Goal: Contribute content: Add original content to the website for others to see

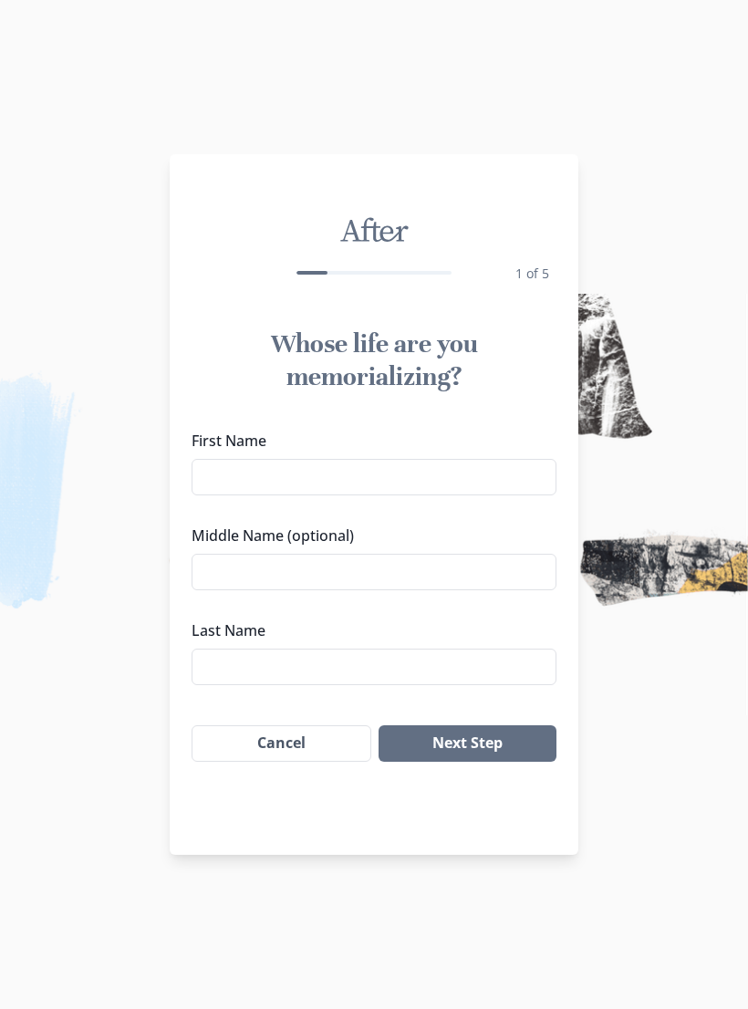
click at [221, 450] on label "First Name" at bounding box center [369, 441] width 354 height 22
click at [221, 459] on input "First Name" at bounding box center [374, 477] width 365 height 36
type input "louis"
click at [463, 567] on input "Middle Name (optional)" at bounding box center [374, 572] width 365 height 36
type input "[PERSON_NAME]"
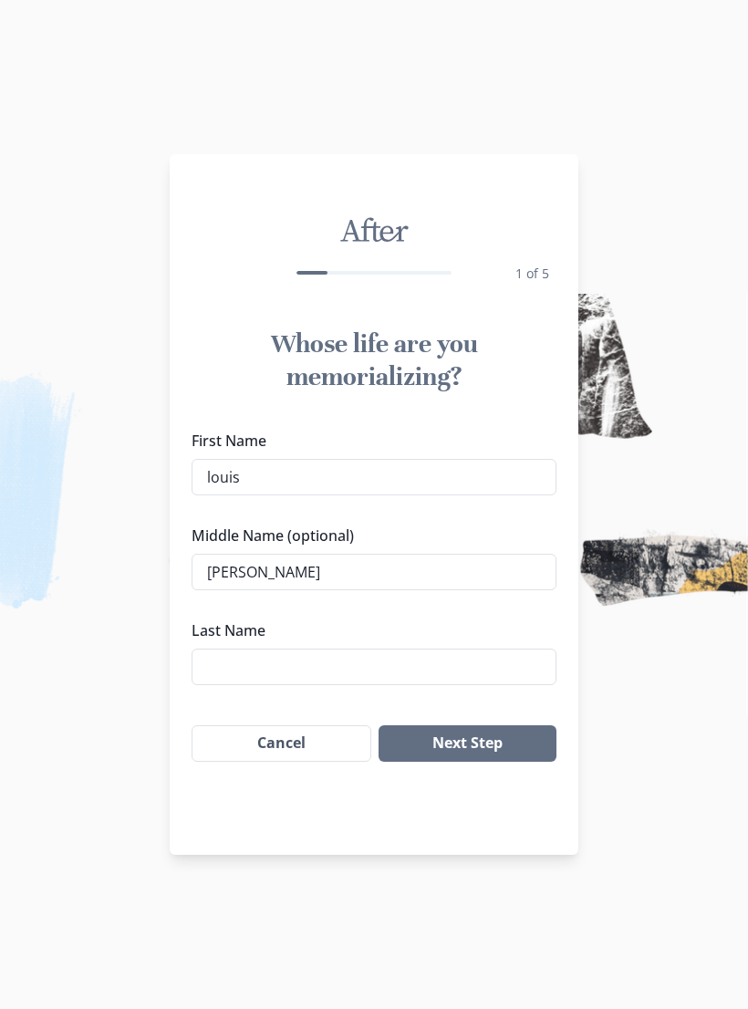
click at [393, 660] on input "Last Name" at bounding box center [374, 667] width 365 height 36
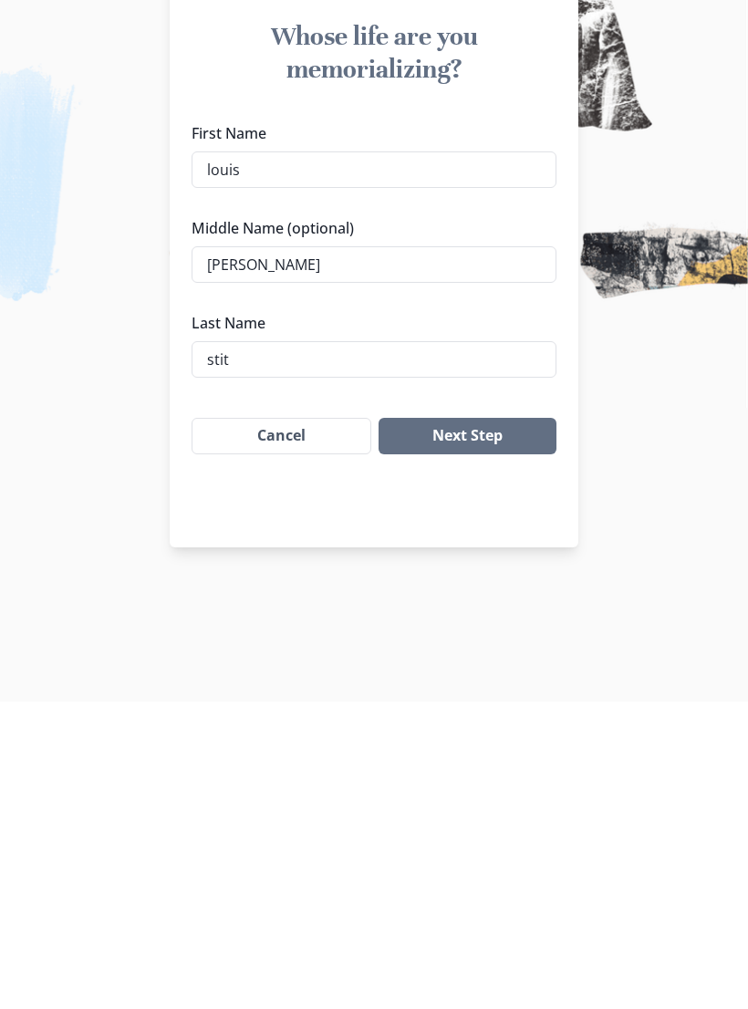
type input "[PERSON_NAME]"
click at [492, 725] on button "Next Step" at bounding box center [468, 743] width 178 height 36
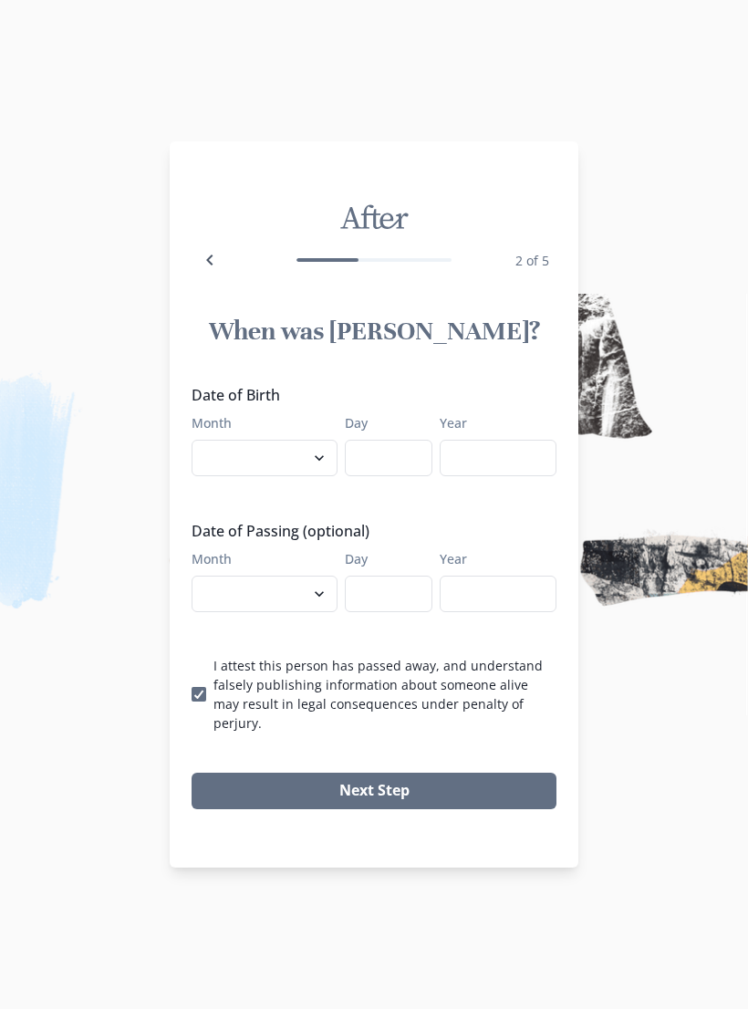
click at [236, 473] on select "January February March April May June July August September October November De…" at bounding box center [265, 458] width 146 height 36
select select "7"
click at [382, 476] on input "Day" at bounding box center [389, 458] width 88 height 36
type input "29"
click at [503, 466] on input "Year" at bounding box center [498, 458] width 117 height 36
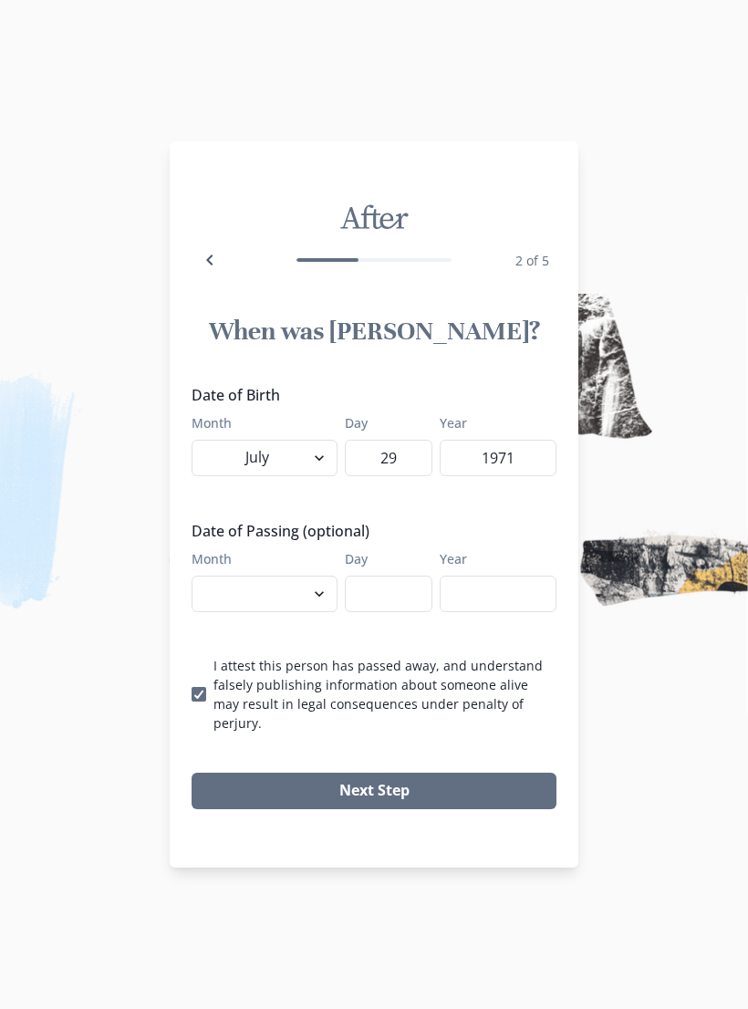
type input "1971"
click at [253, 603] on select "January February March April May June July August September October November De…" at bounding box center [265, 594] width 146 height 36
click at [364, 604] on input "Day" at bounding box center [389, 594] width 88 height 36
click at [235, 607] on select "January February March April May June July August September October November De…" at bounding box center [265, 594] width 146 height 36
select select "8"
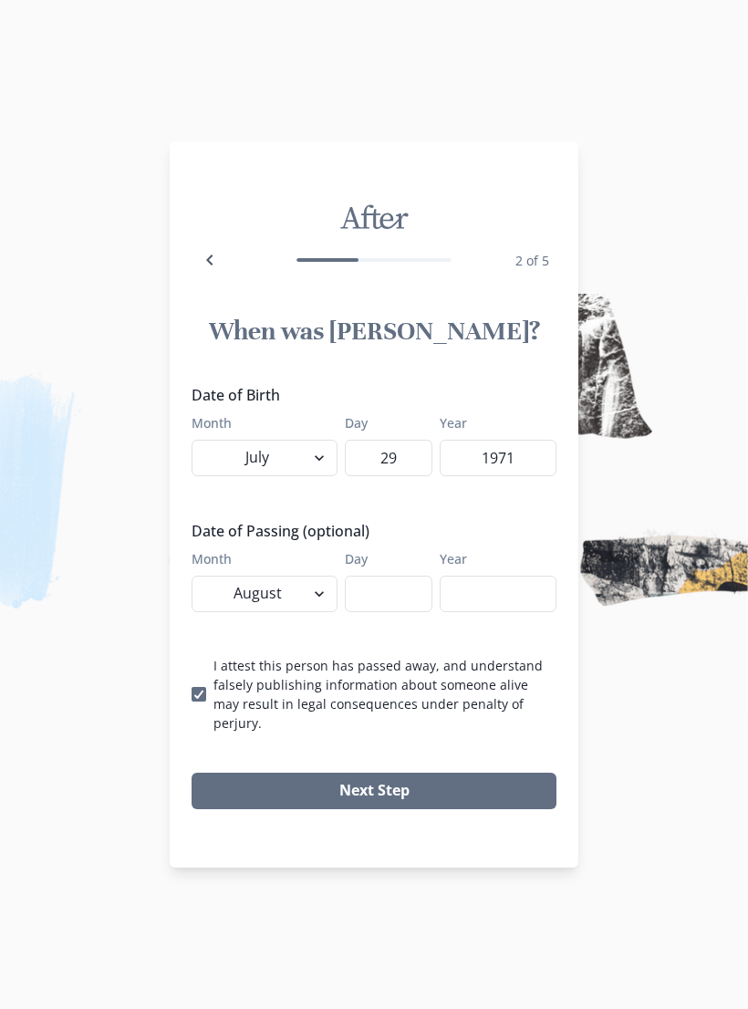
click at [371, 592] on input "Day" at bounding box center [389, 594] width 88 height 36
type input "31"
click at [493, 596] on input "Year" at bounding box center [498, 594] width 117 height 36
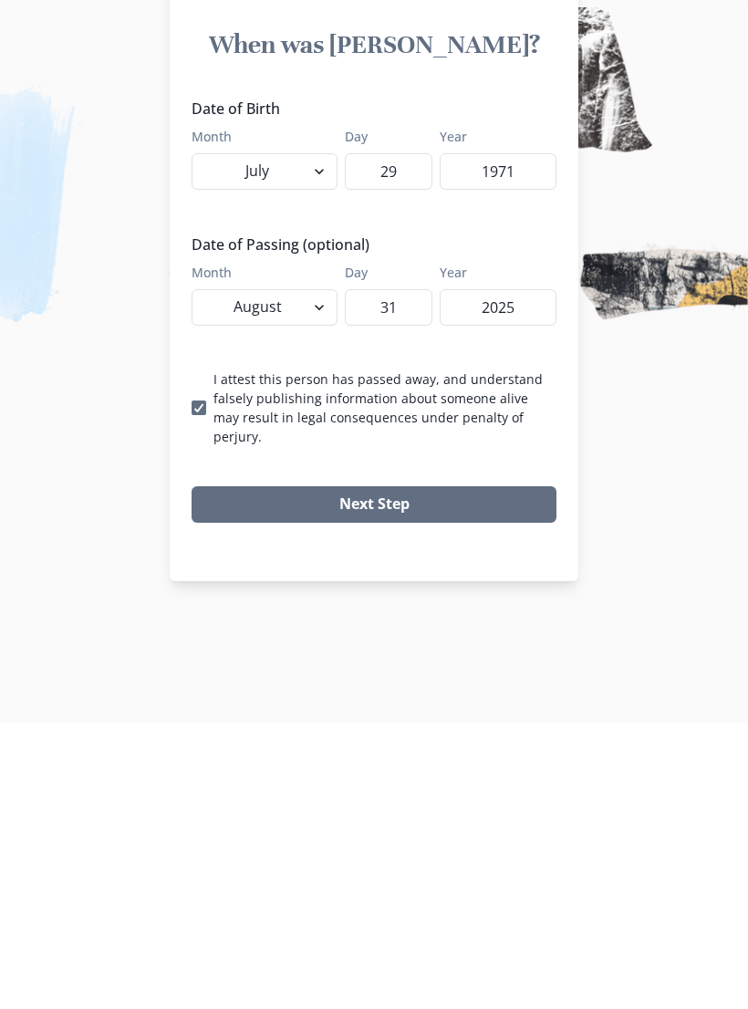
type input "2025"
click at [272, 773] on button "Next Step" at bounding box center [374, 791] width 365 height 36
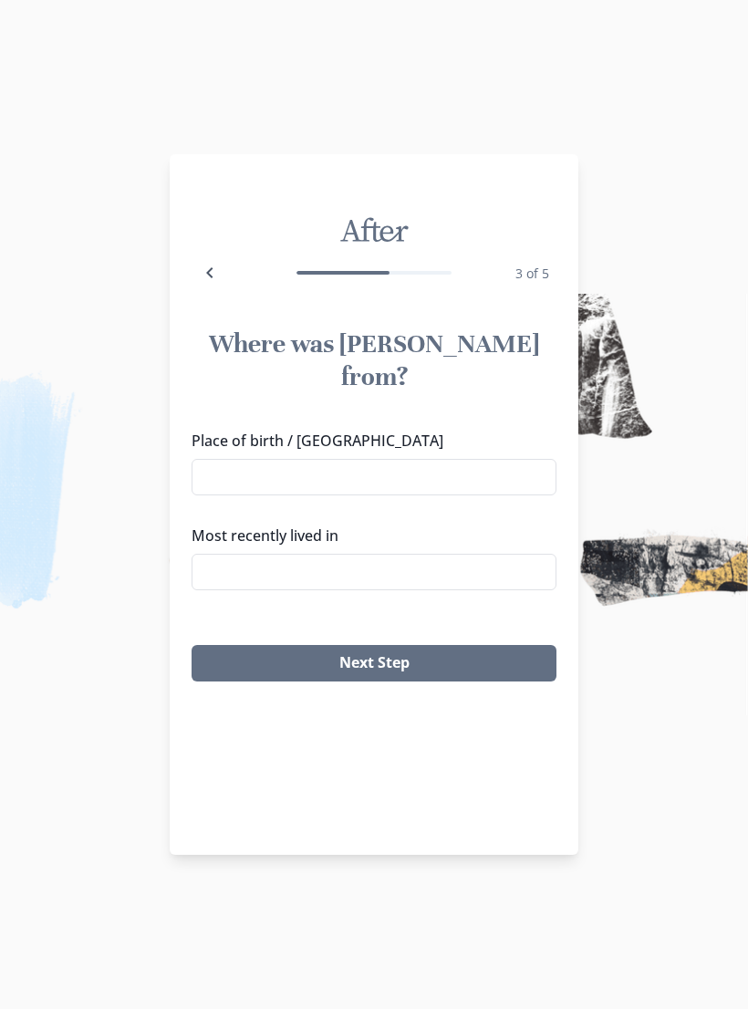
click at [227, 459] on input "Place of birth / [GEOGRAPHIC_DATA]" at bounding box center [374, 477] width 365 height 36
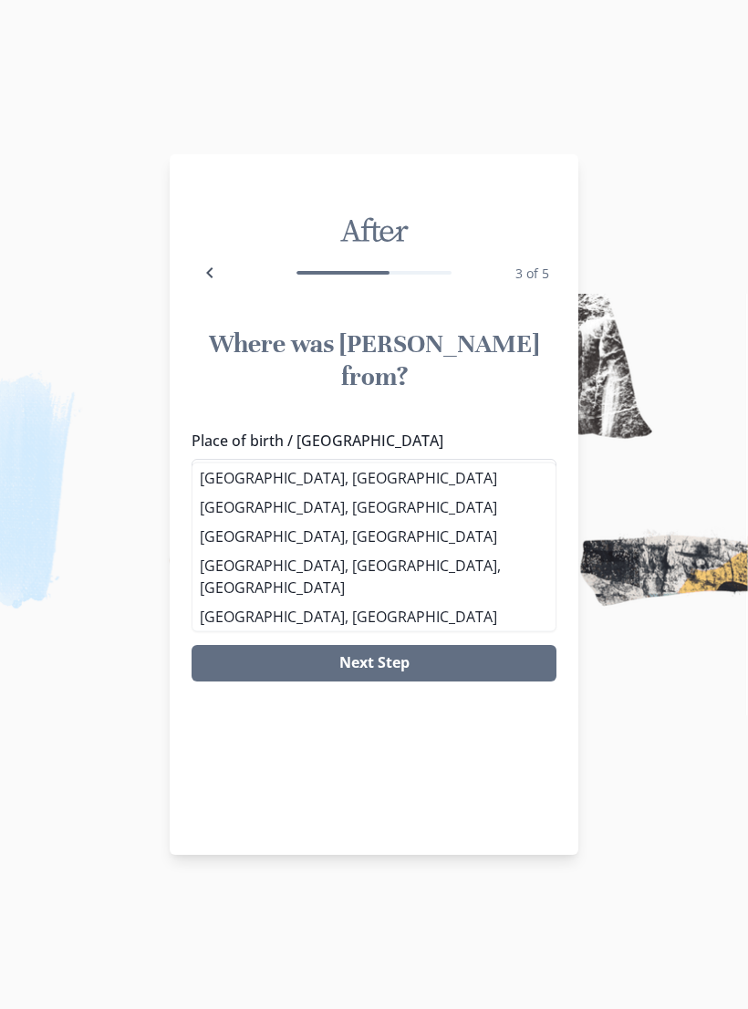
click at [230, 479] on li "[GEOGRAPHIC_DATA], [GEOGRAPHIC_DATA]" at bounding box center [373, 477] width 363 height 29
type input "[GEOGRAPHIC_DATA], [GEOGRAPHIC_DATA]"
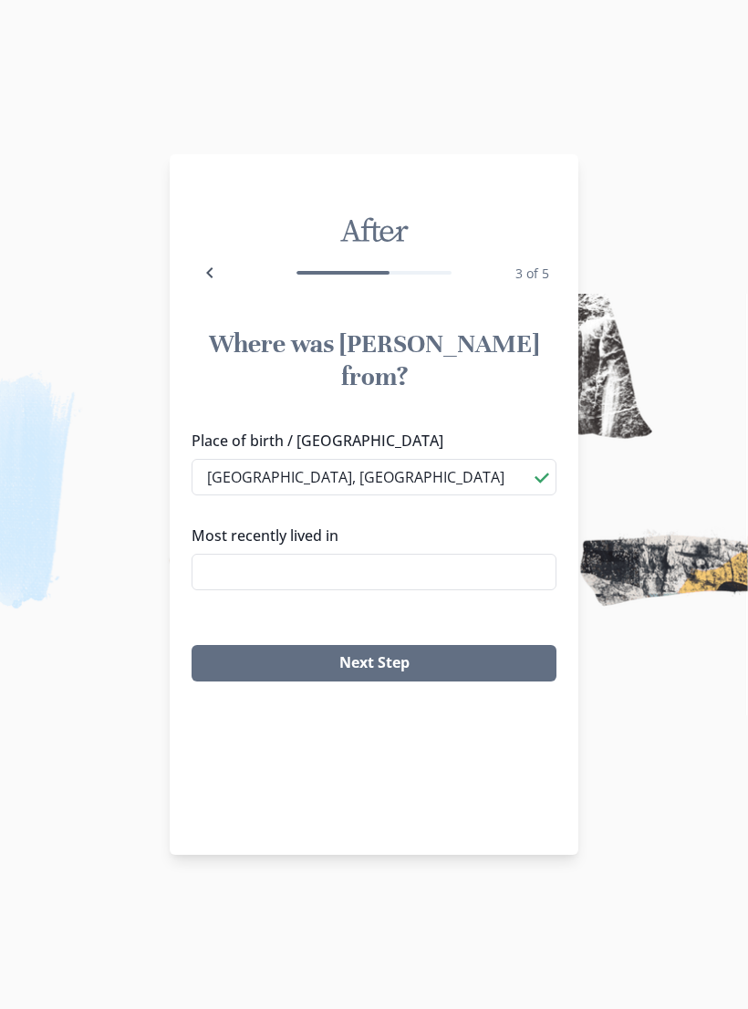
click at [234, 554] on input "Most recently lived in" at bounding box center [374, 572] width 365 height 36
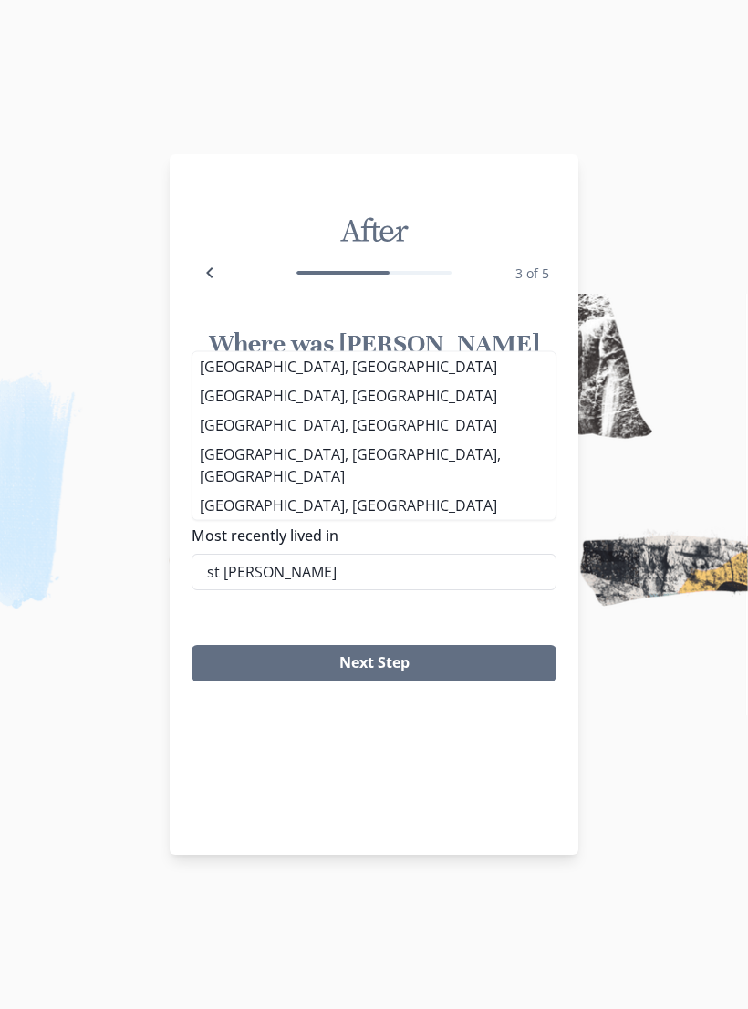
click at [252, 381] on li "[GEOGRAPHIC_DATA], [GEOGRAPHIC_DATA]" at bounding box center [373, 366] width 363 height 29
type input "[GEOGRAPHIC_DATA], [GEOGRAPHIC_DATA]"
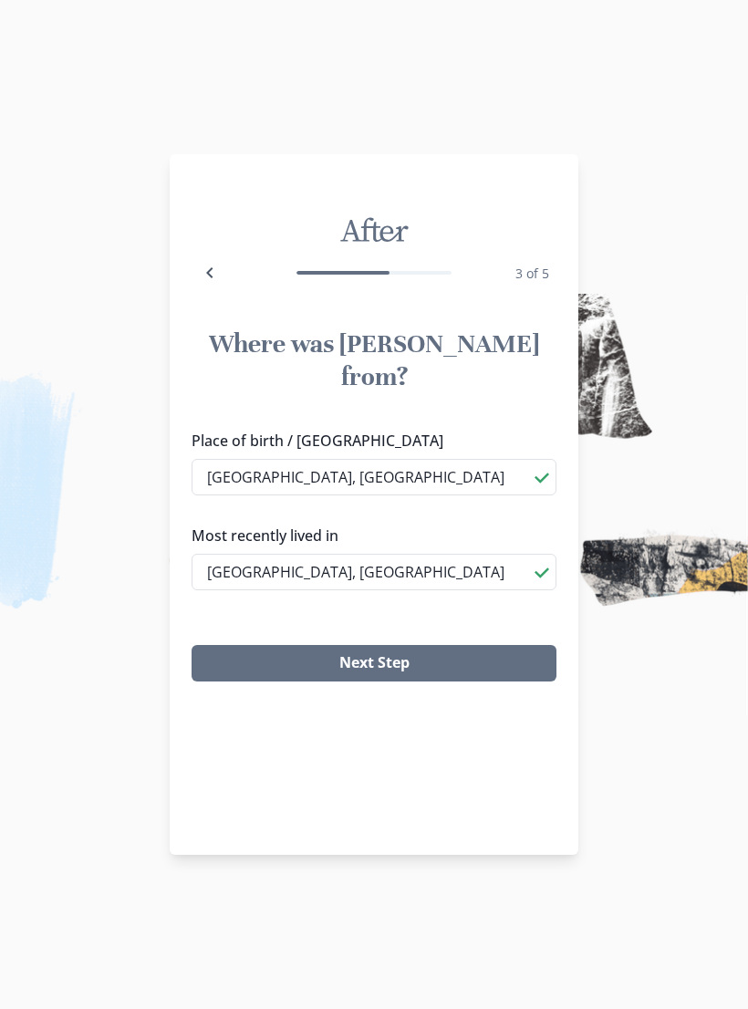
click at [278, 645] on button "Next Step" at bounding box center [374, 663] width 365 height 36
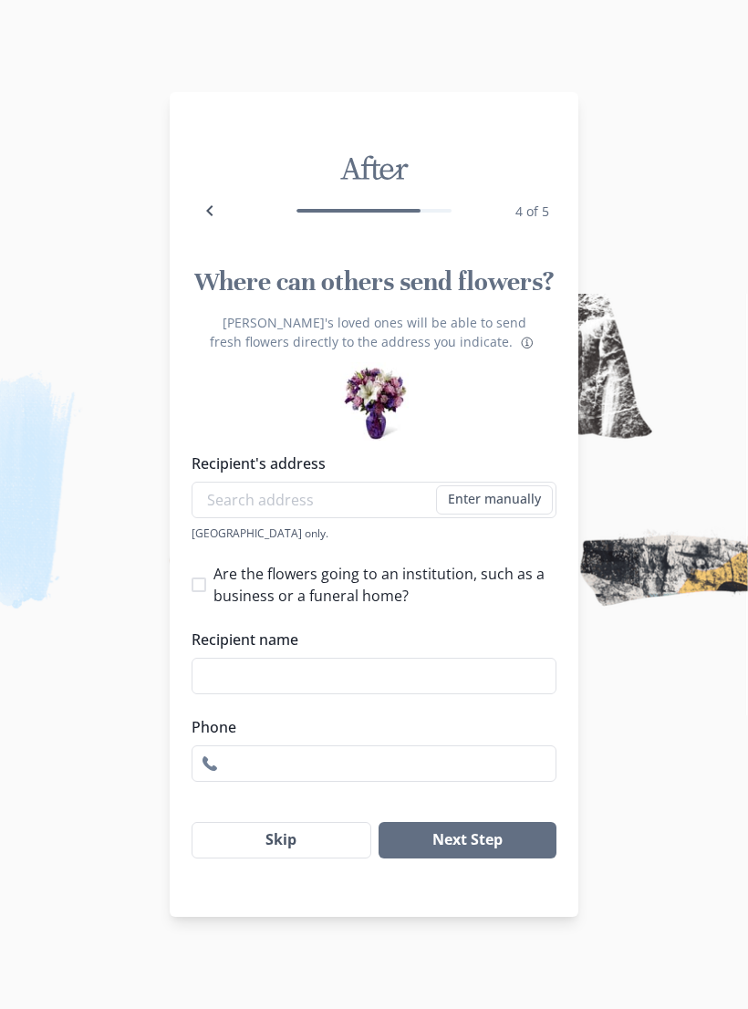
click at [302, 857] on button "Skip" at bounding box center [282, 840] width 180 height 36
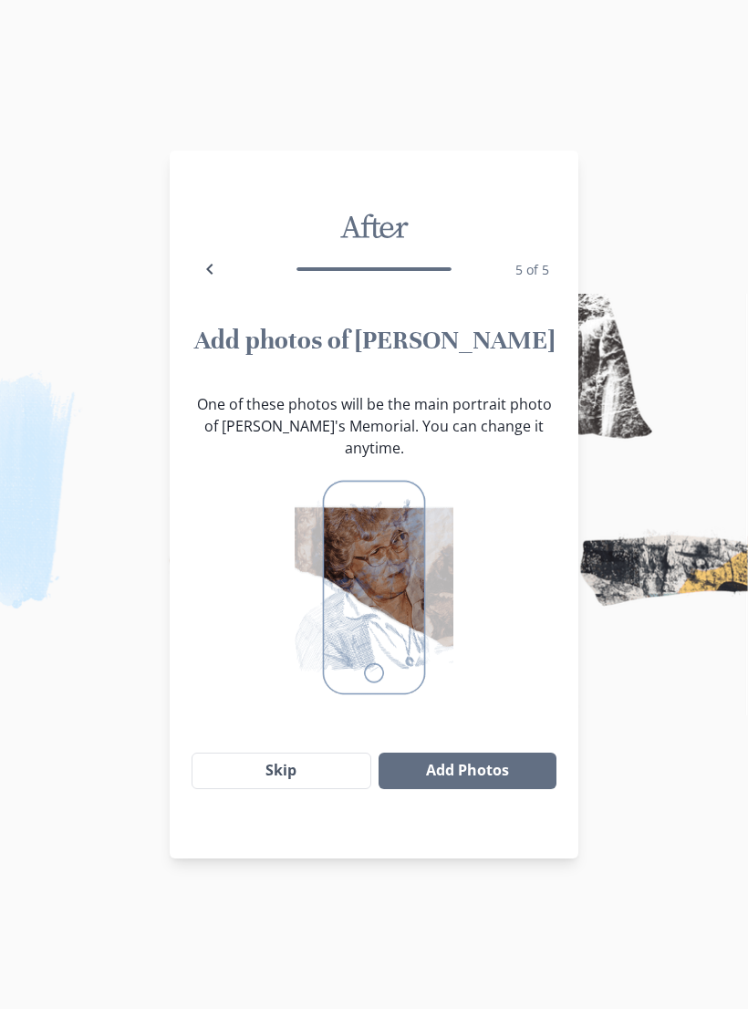
click at [462, 753] on button "Add Photos" at bounding box center [468, 771] width 178 height 36
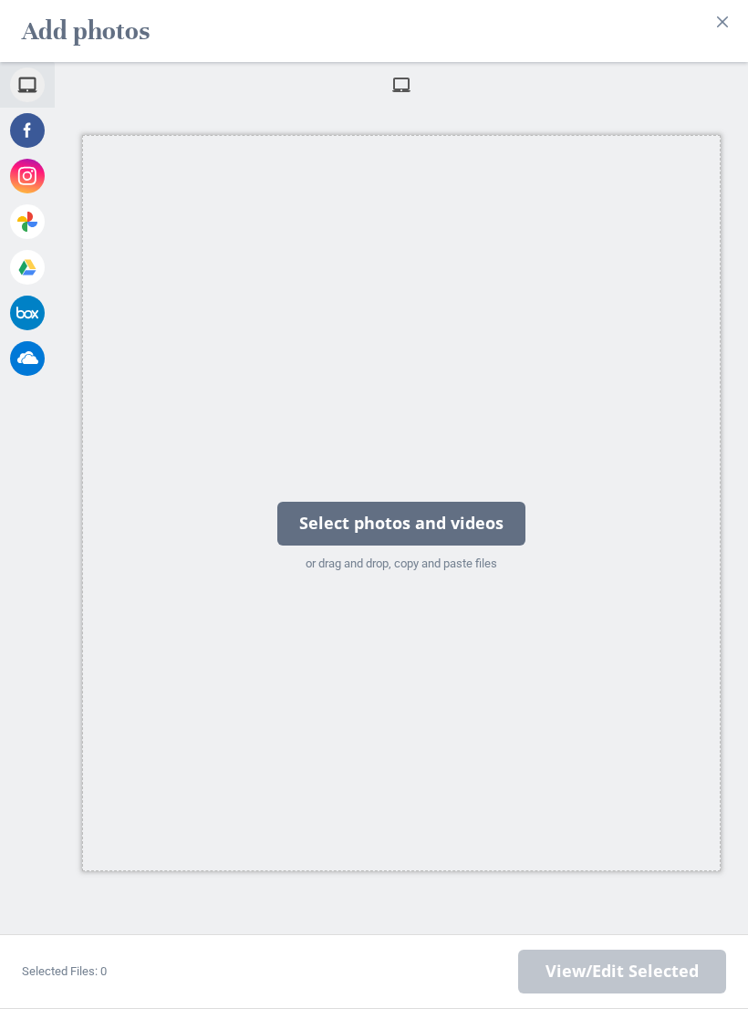
click at [307, 521] on div "Select photos and videos" at bounding box center [401, 524] width 248 height 44
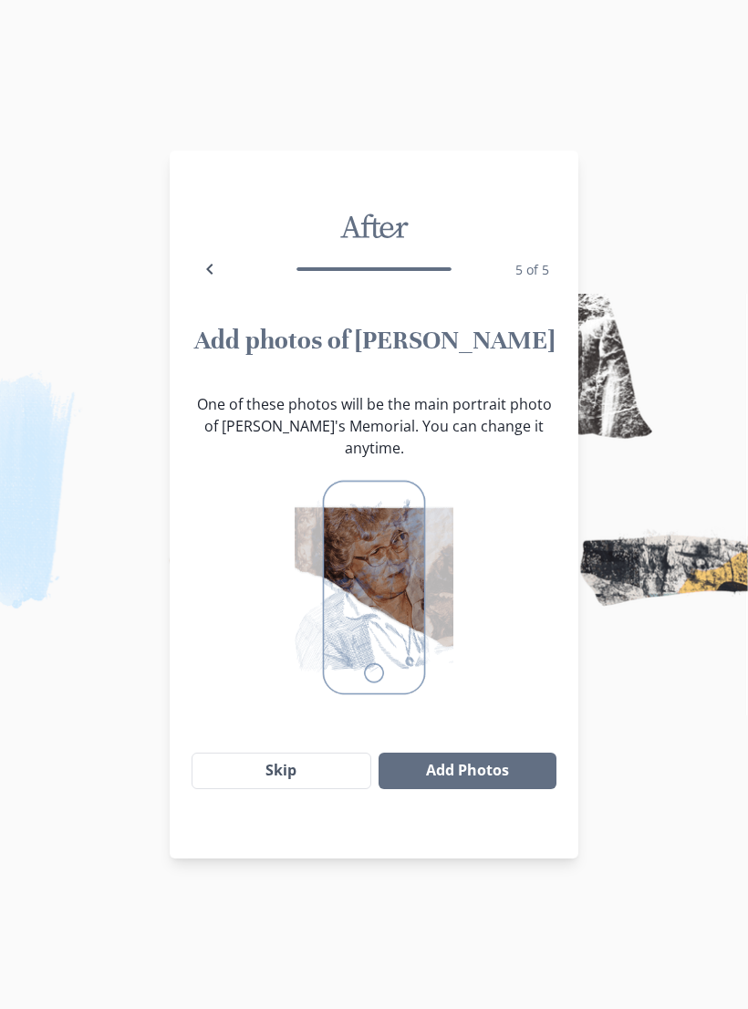
click at [452, 753] on button "Add Photos" at bounding box center [468, 771] width 178 height 36
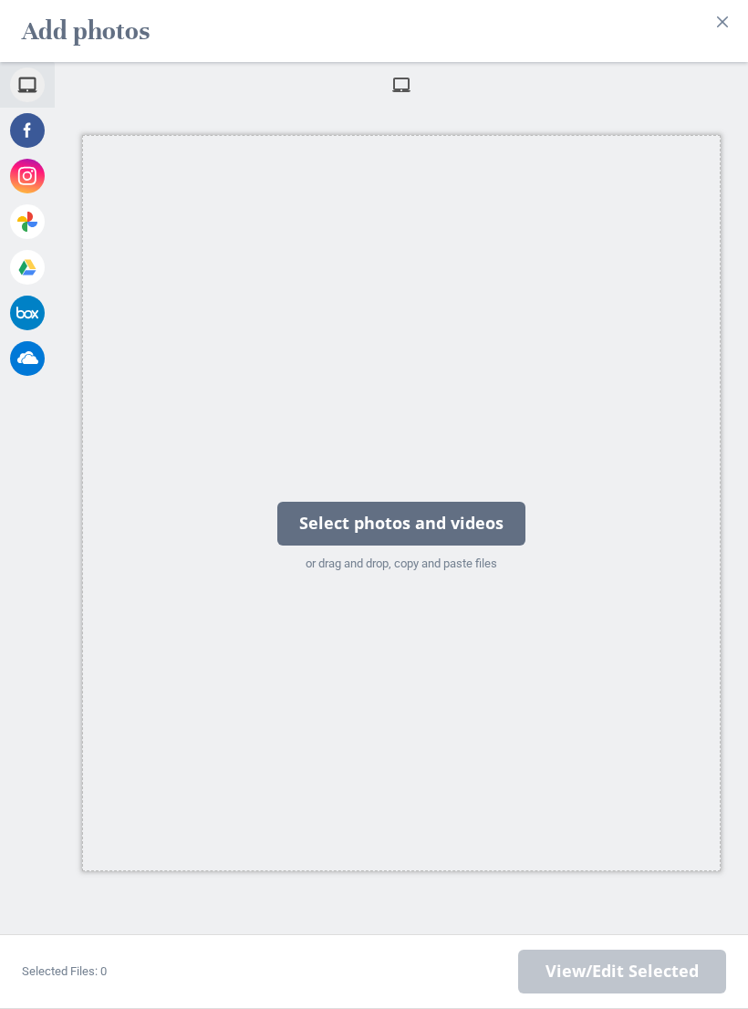
click at [323, 514] on div "Select photos and videos" at bounding box center [401, 524] width 248 height 44
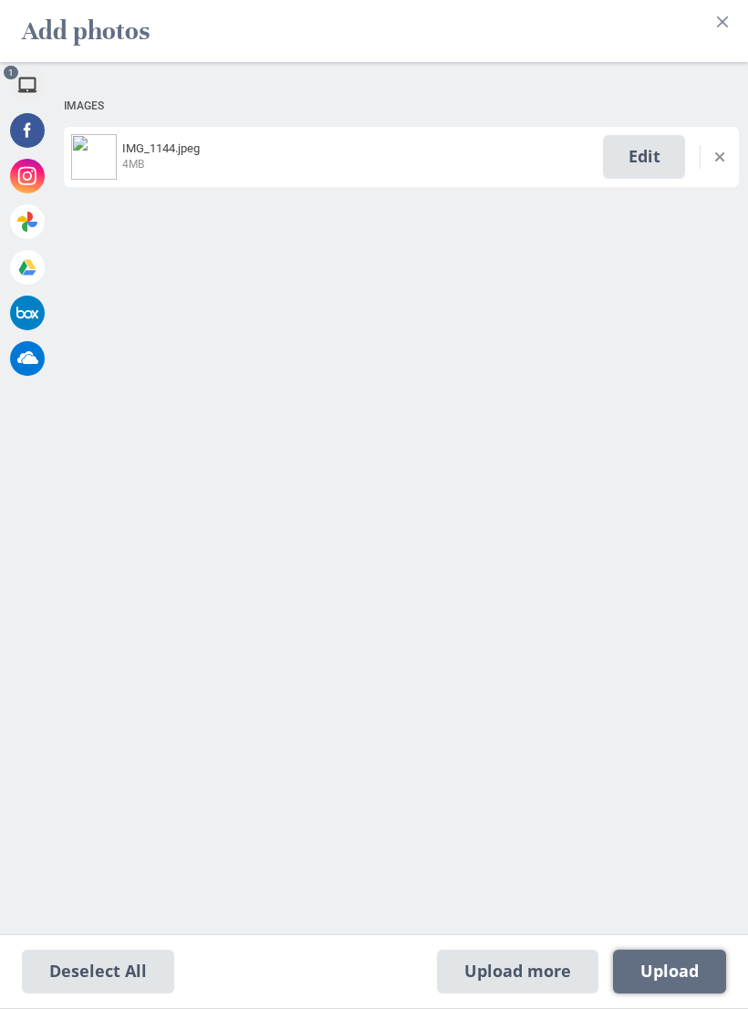
click at [671, 974] on span "Upload 1" at bounding box center [669, 972] width 58 height 20
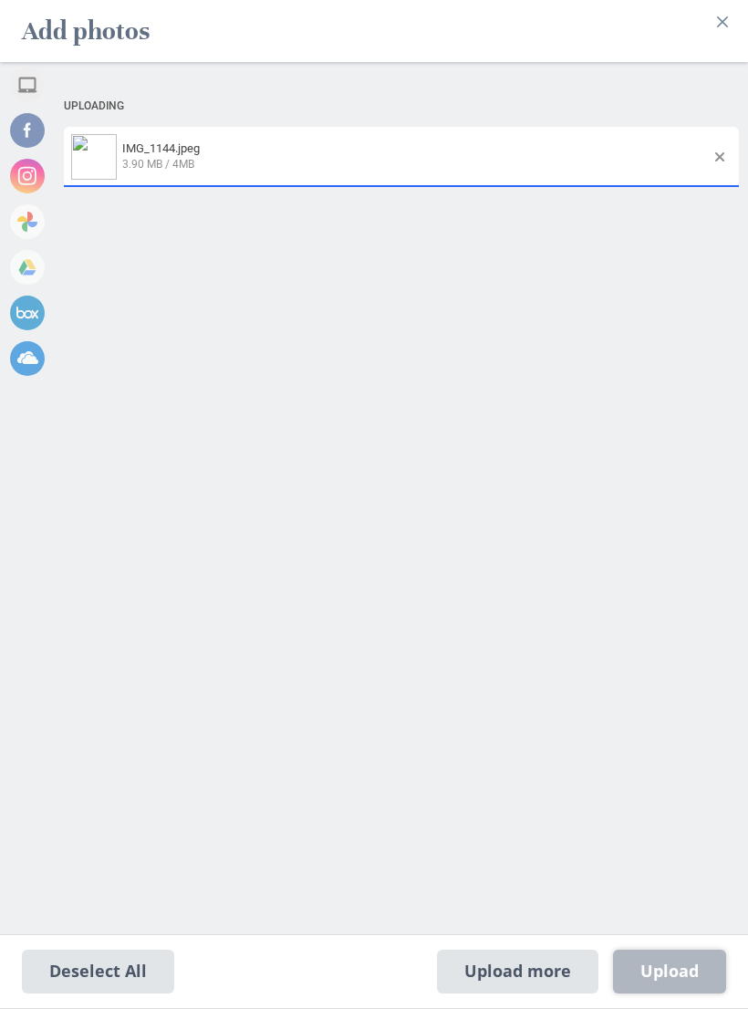
select select "2024"
select select "6"
select select "16"
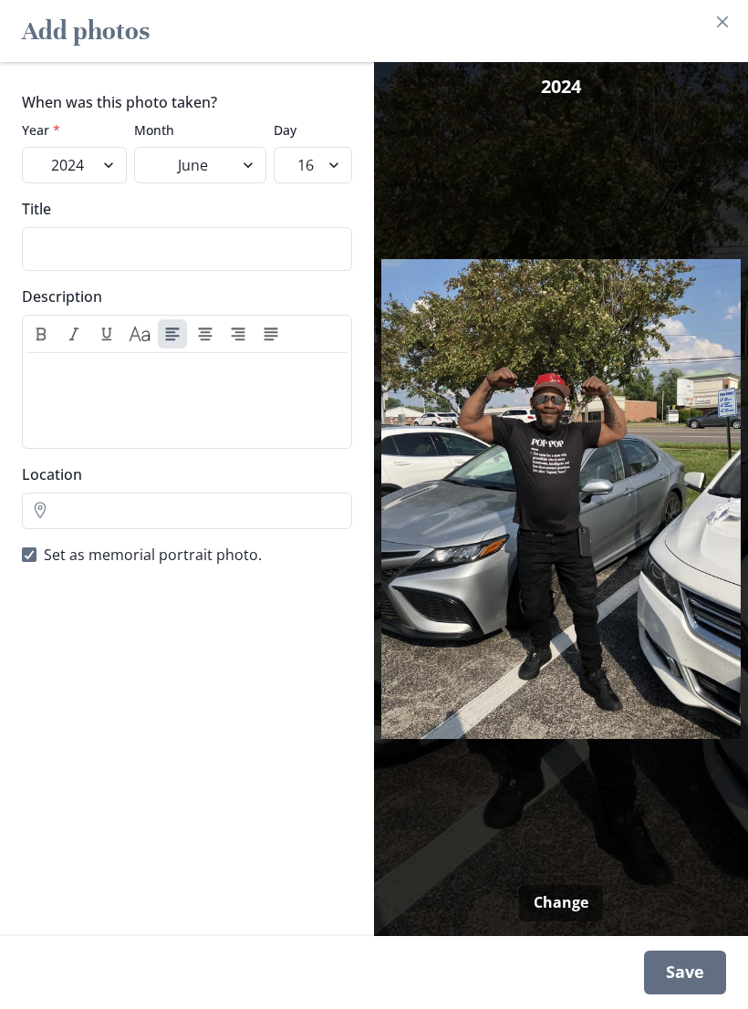
click at [679, 962] on div "Save" at bounding box center [685, 973] width 82 height 44
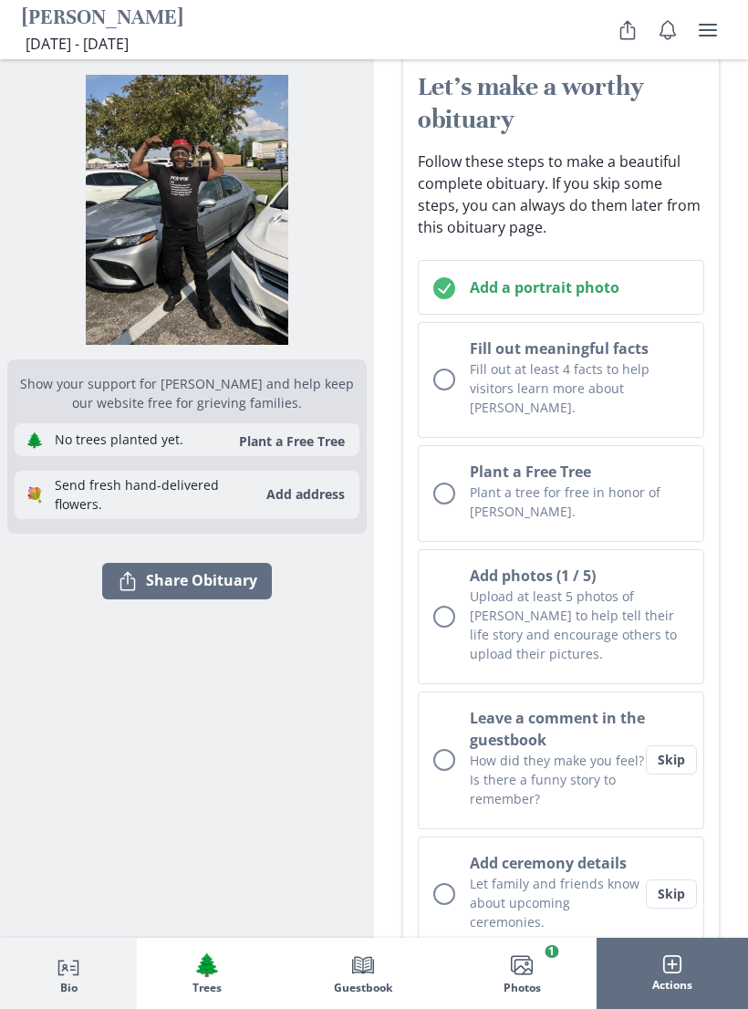
click at [659, 378] on p "Fill out at least 4 facts to help visitors learn more about [PERSON_NAME]." at bounding box center [579, 387] width 219 height 57
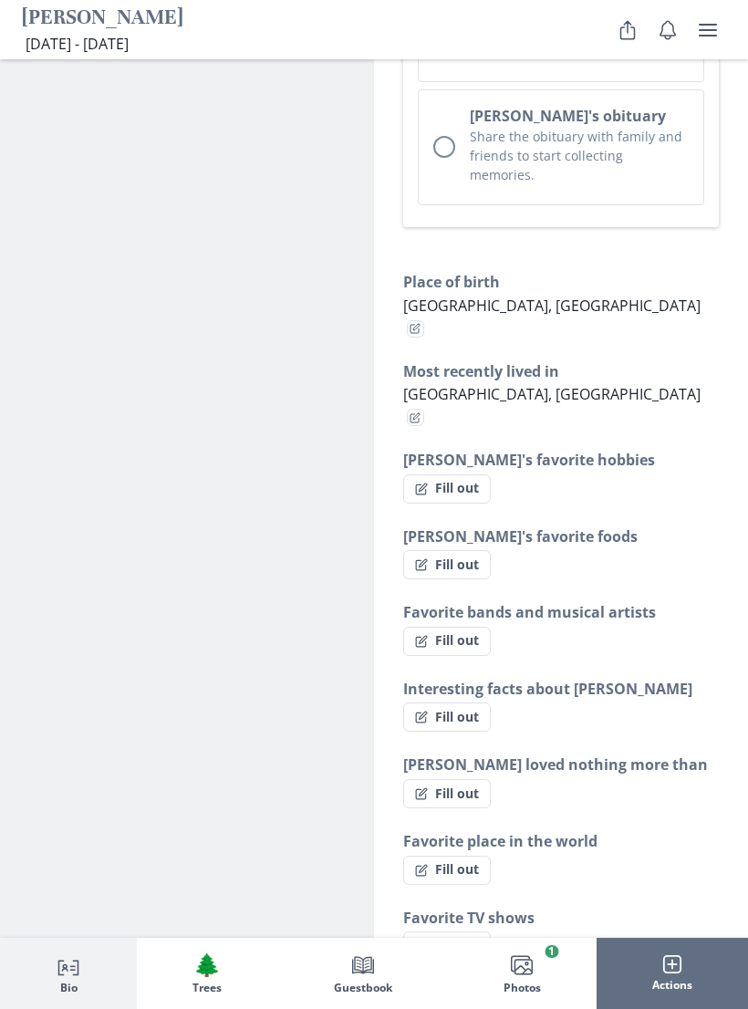
scroll to position [1425, 0]
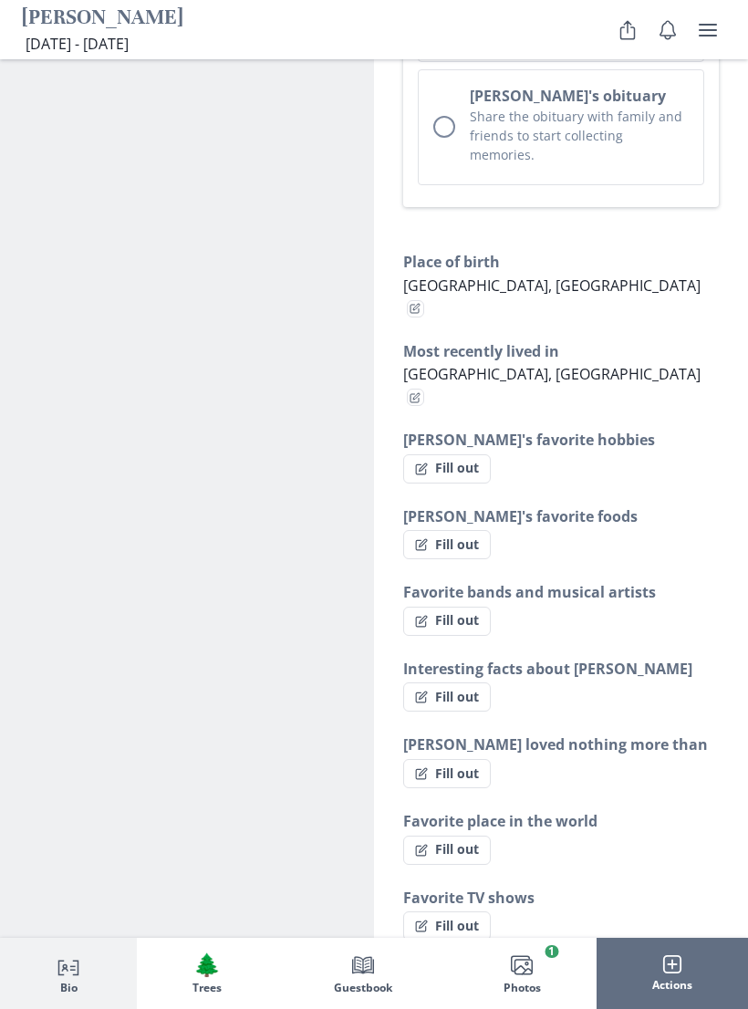
click at [479, 454] on button "Fill out" at bounding box center [447, 468] width 88 height 29
select select "[PERSON_NAME]'s favorite hobbies"
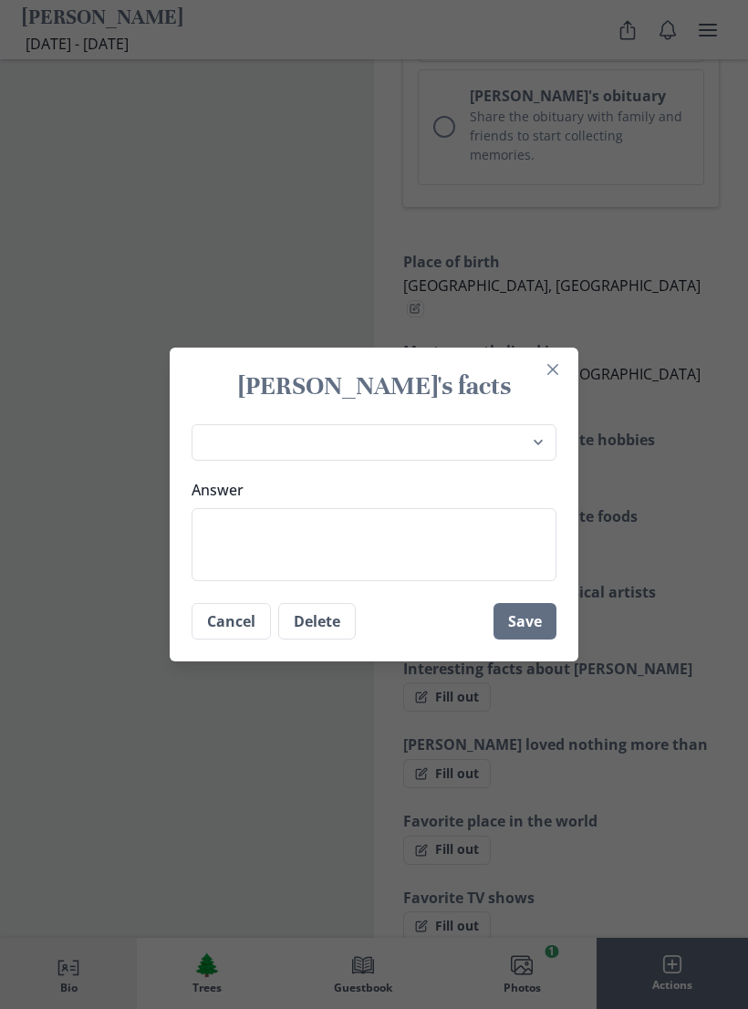
click at [550, 369] on icon "Close" at bounding box center [552, 369] width 11 height 11
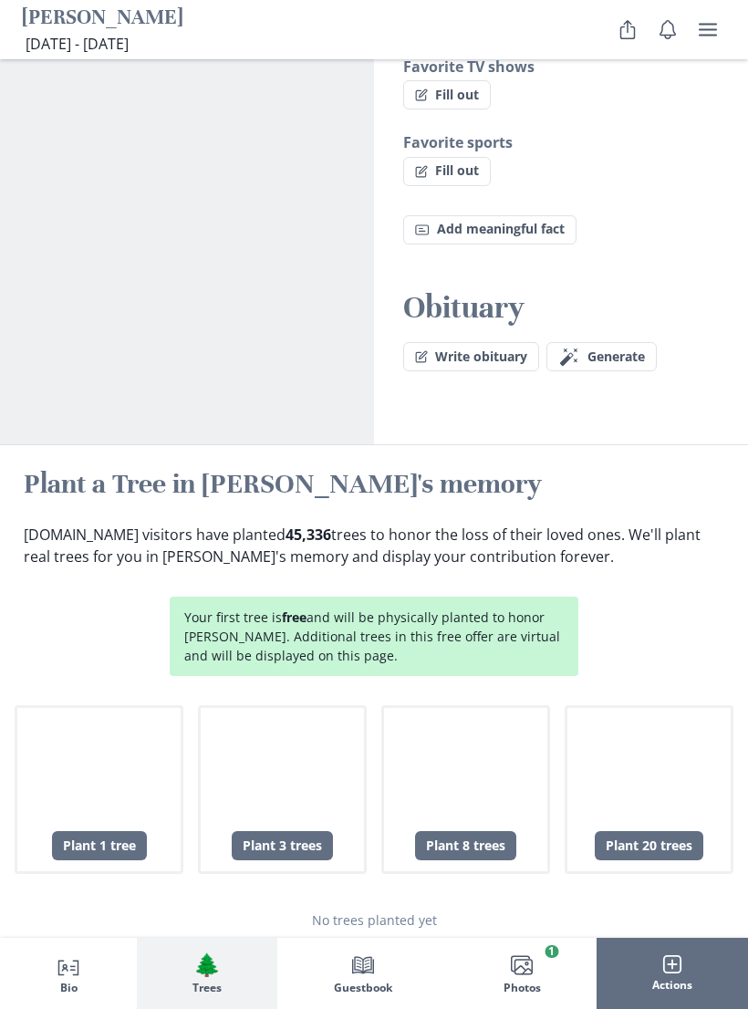
scroll to position [2256, 0]
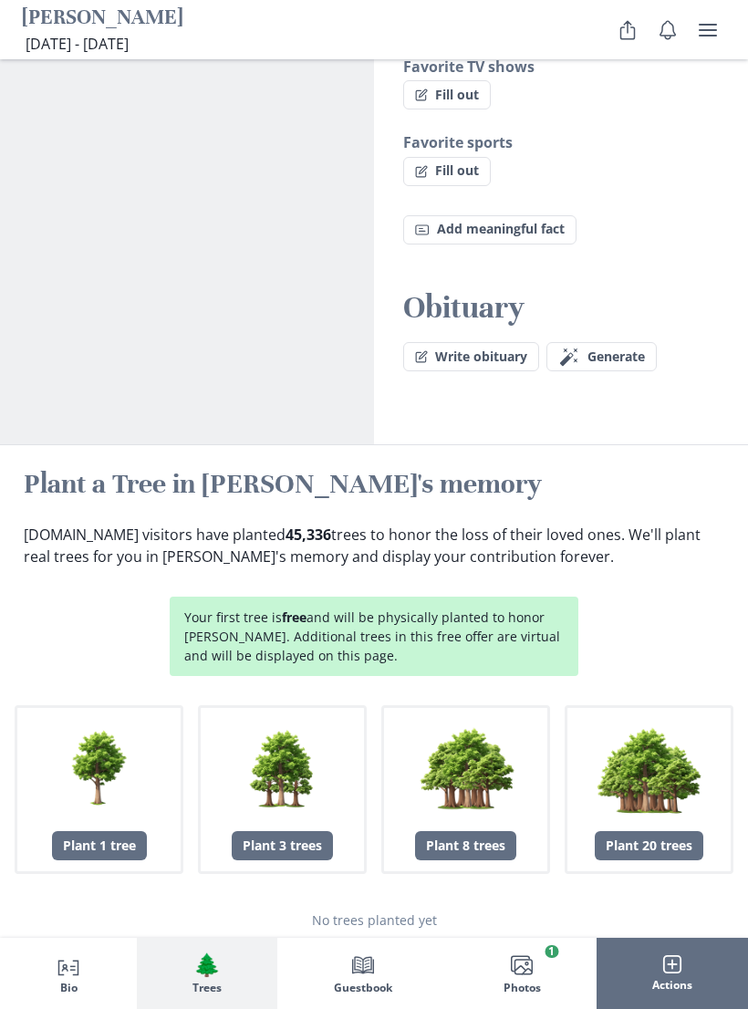
click at [88, 715] on img "button" at bounding box center [99, 767] width 105 height 105
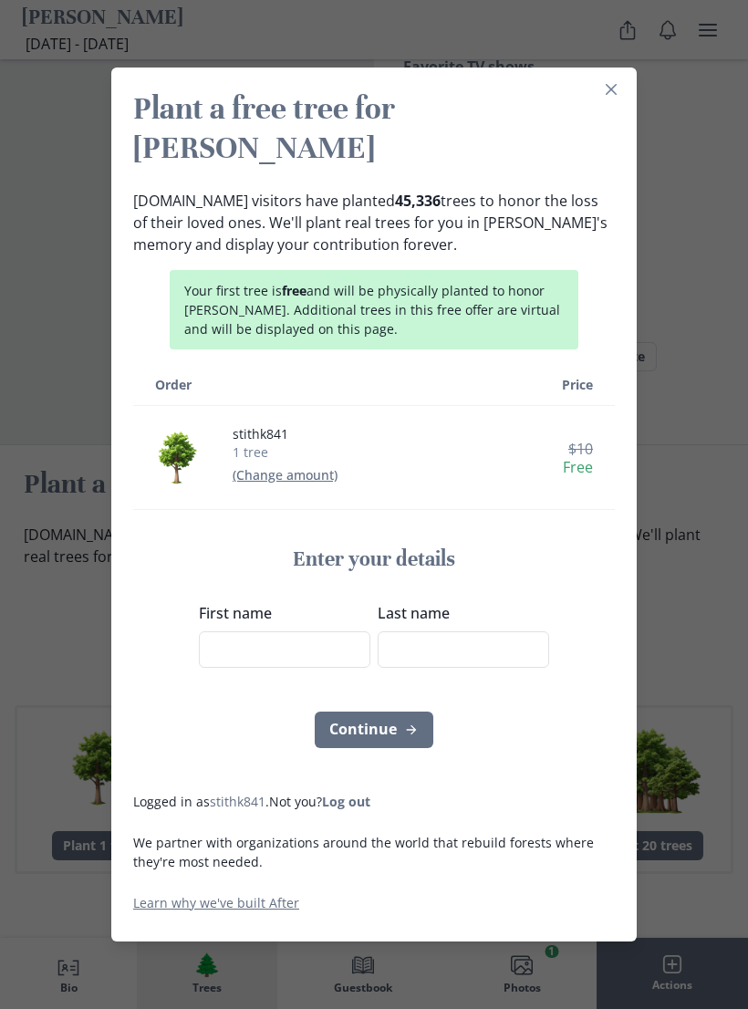
click at [48, 494] on div "Plant a free tree for [PERSON_NAME] [DOMAIN_NAME] visitors have planted 45,336 …" at bounding box center [374, 504] width 748 height 1009
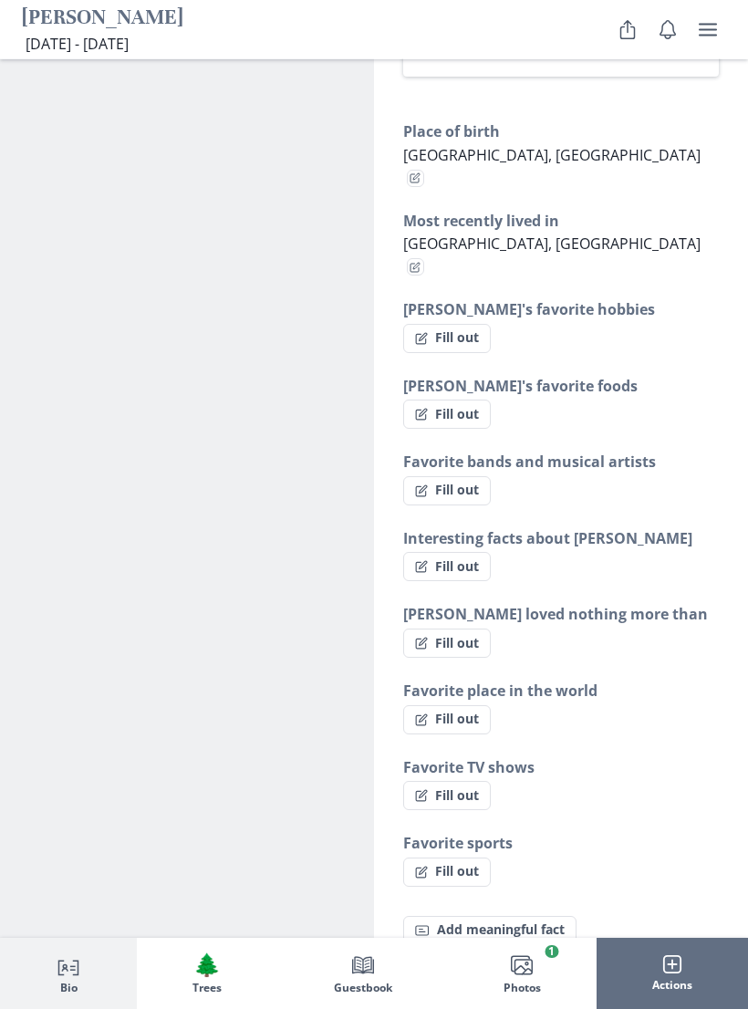
scroll to position [1546, 0]
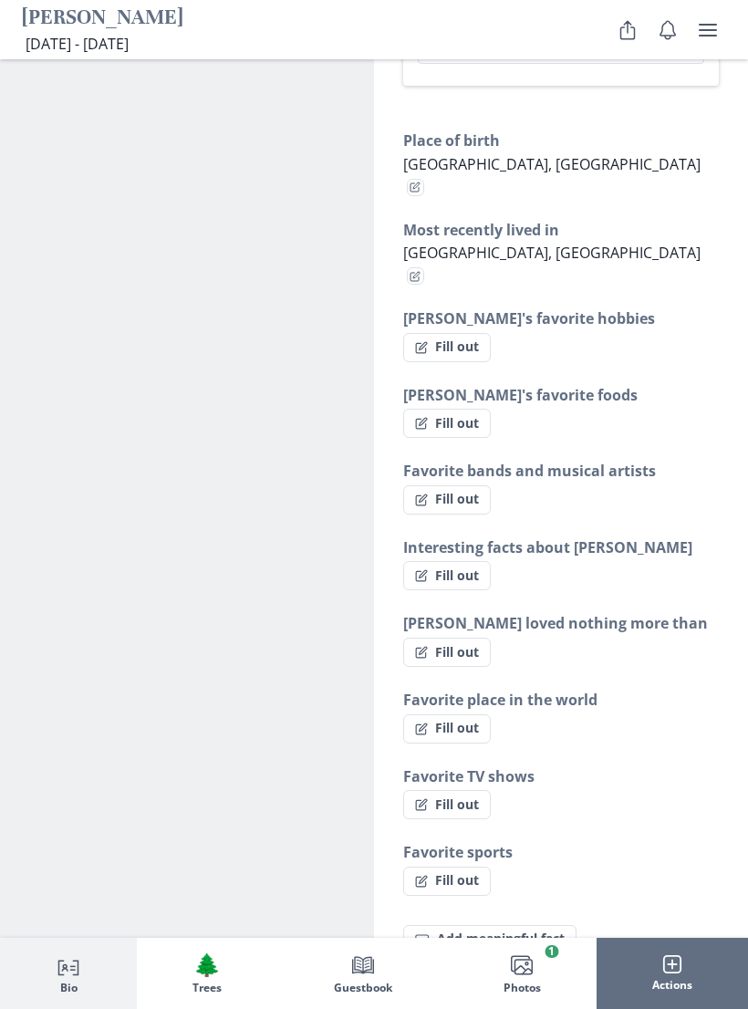
click at [533, 960] on rect "button" at bounding box center [523, 967] width 17 height 15
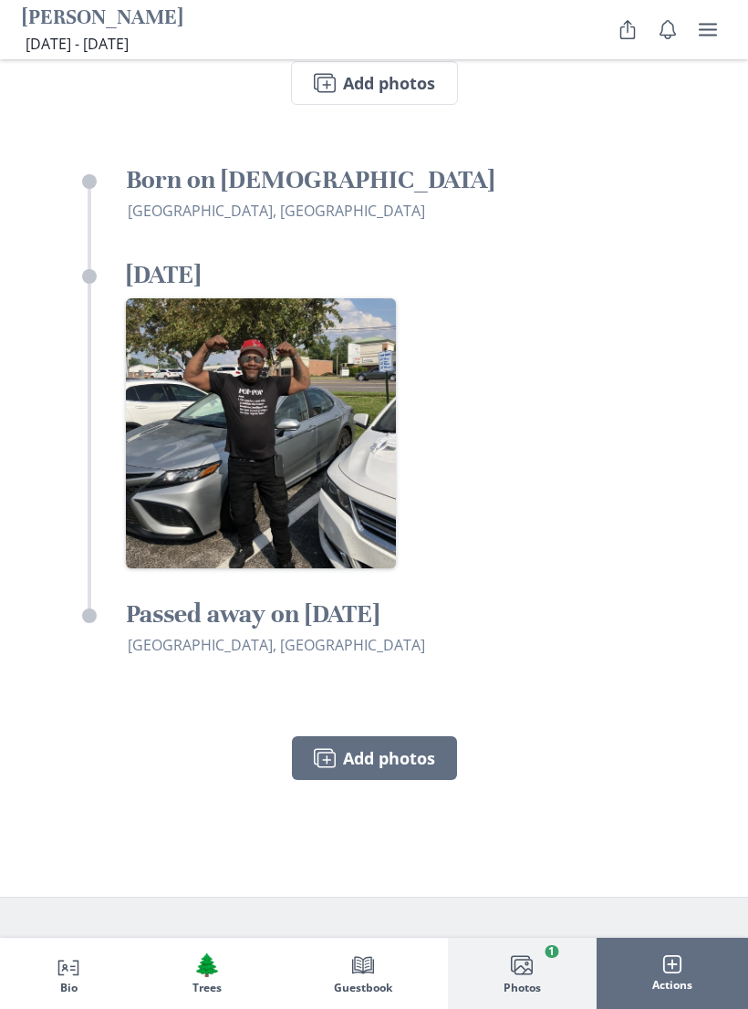
scroll to position [4363, 0]
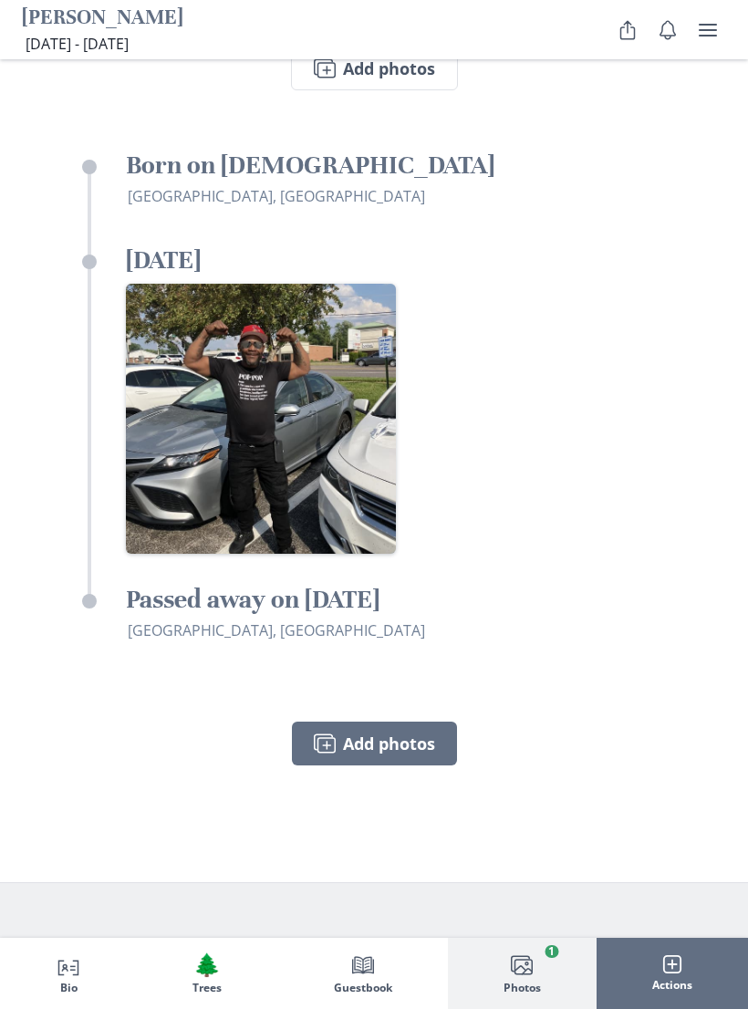
click at [121, 489] on div "[PERSON_NAME]'s Photos louis timeline of pictures, videos, audio and stories. S…" at bounding box center [374, 287] width 748 height 1189
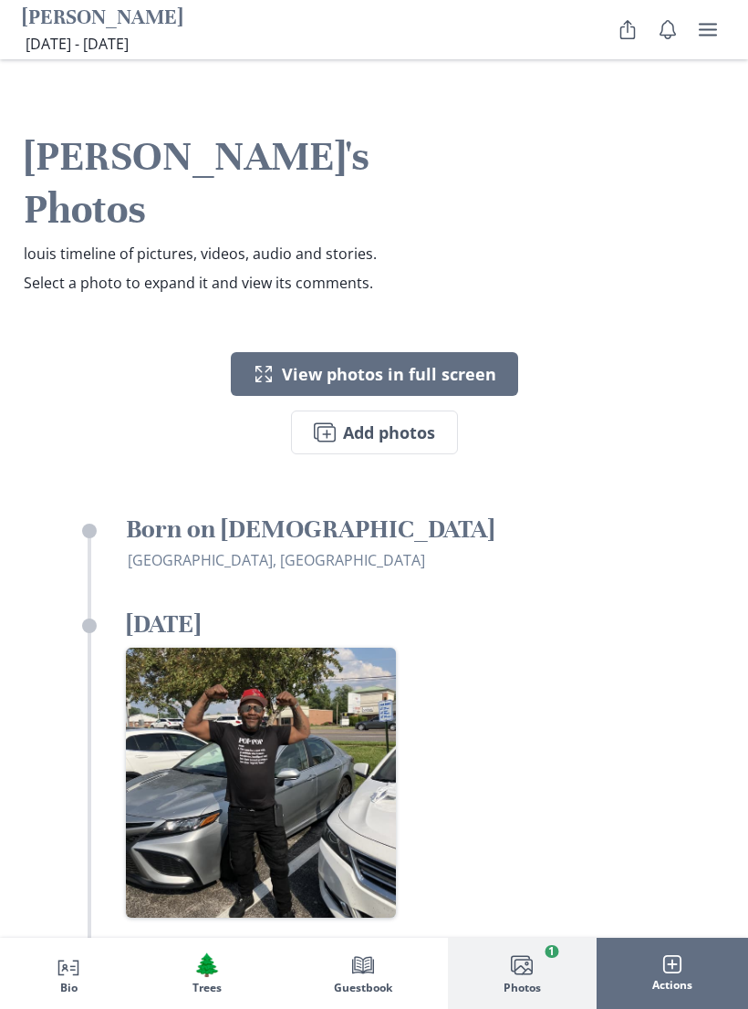
scroll to position [3976, 0]
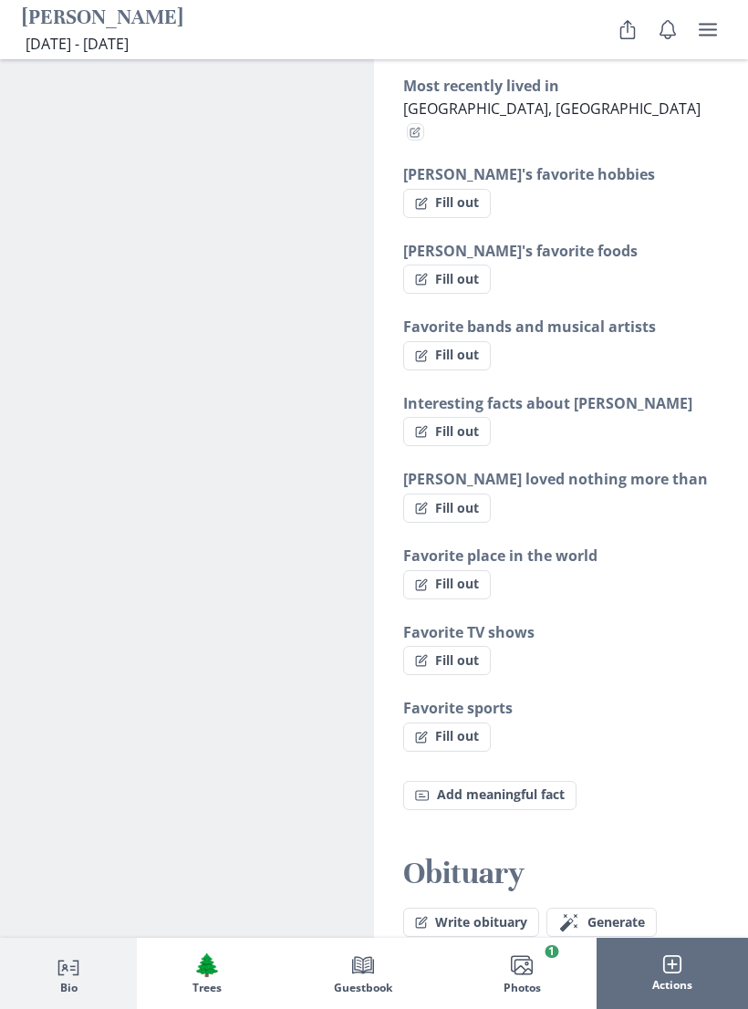
click at [482, 909] on button "Write obituary" at bounding box center [471, 923] width 136 height 29
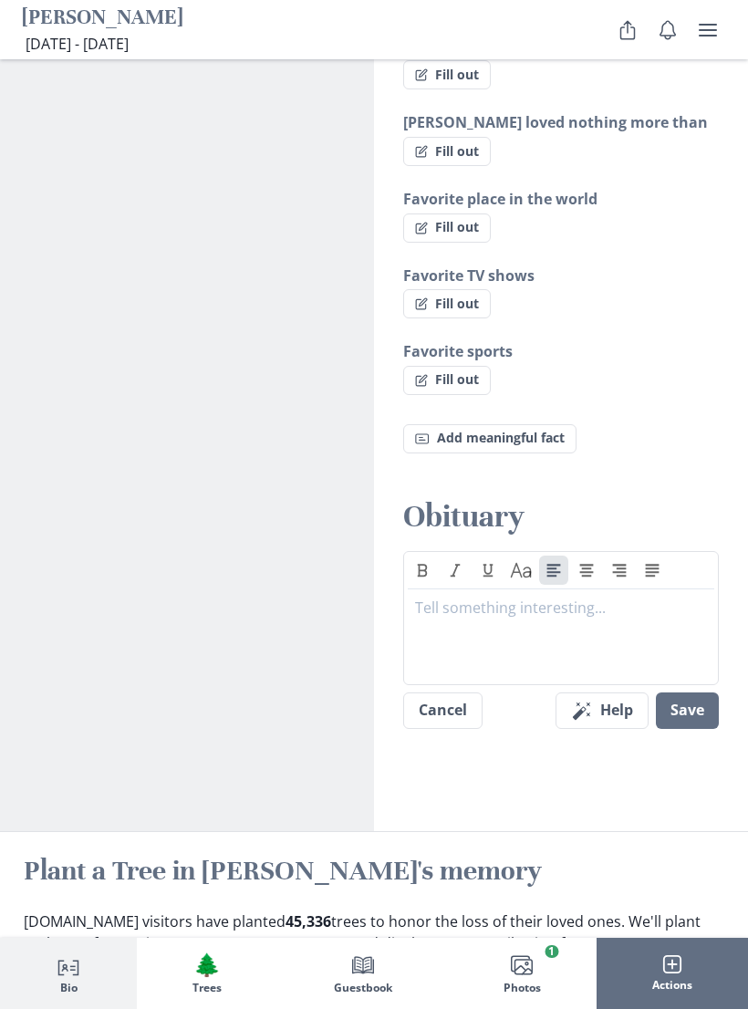
click at [646, 597] on p at bounding box center [561, 608] width 292 height 22
click at [698, 693] on button "Save" at bounding box center [687, 711] width 63 height 36
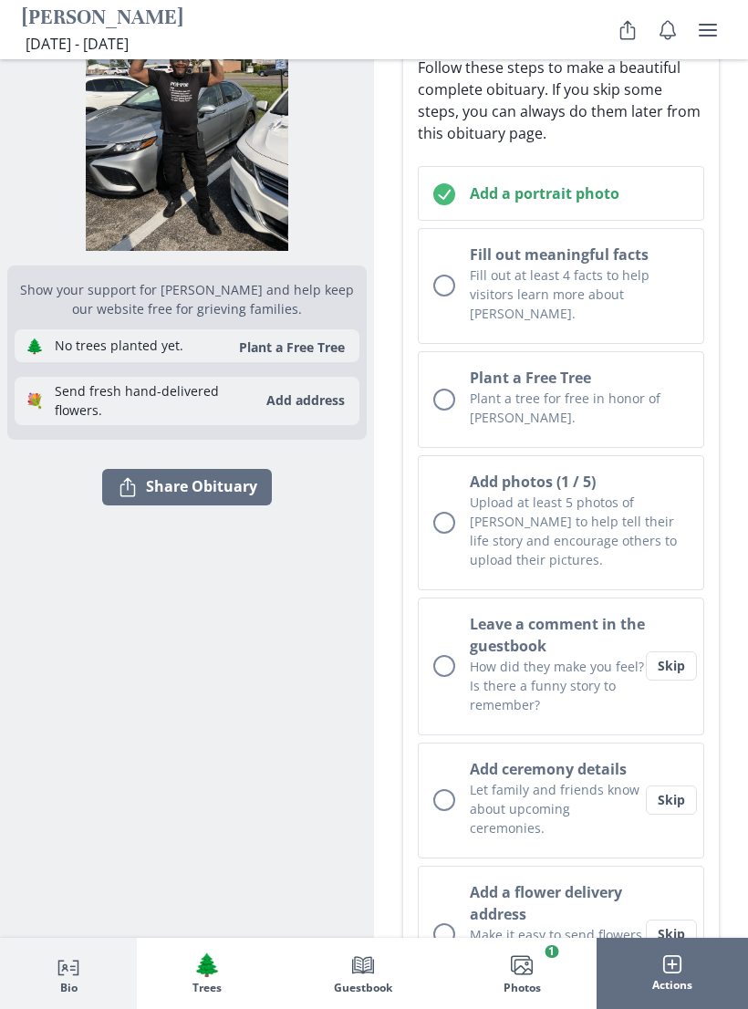
scroll to position [289, 0]
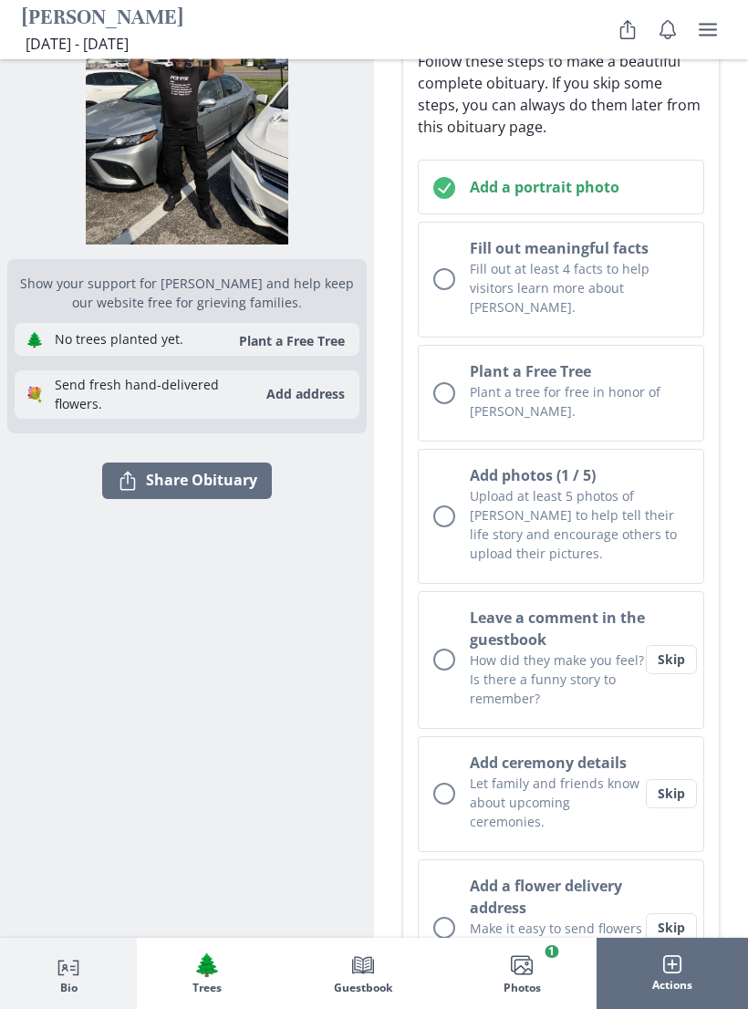
click at [673, 659] on button "Leave a comment in the guestbook How did they make you feel? Is there a funny s…" at bounding box center [561, 661] width 286 height 138
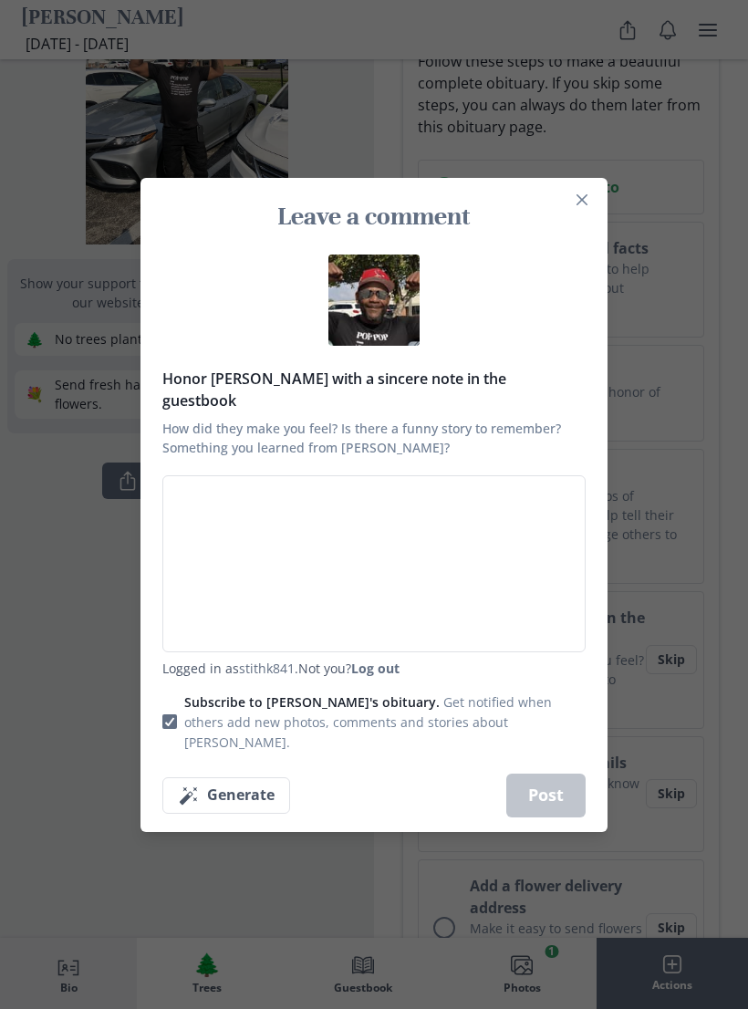
click at [85, 596] on div "Leave a comment Honor [PERSON_NAME] with a sincere note in the guestbook How di…" at bounding box center [374, 504] width 748 height 1009
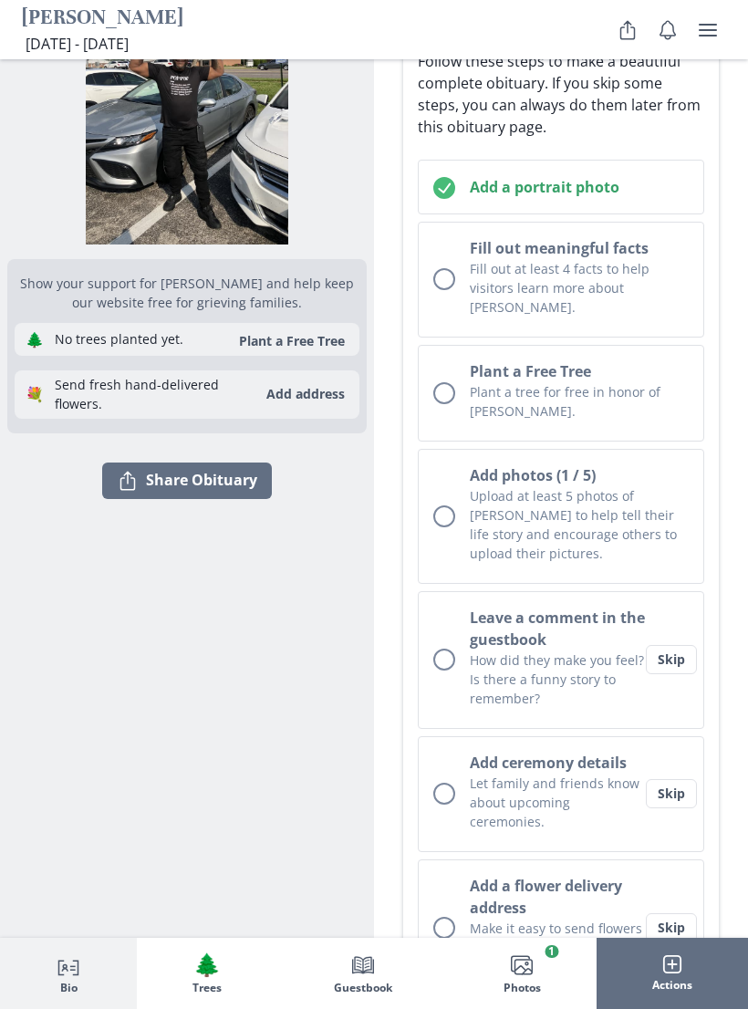
click at [668, 645] on button "Skip" at bounding box center [671, 659] width 51 height 29
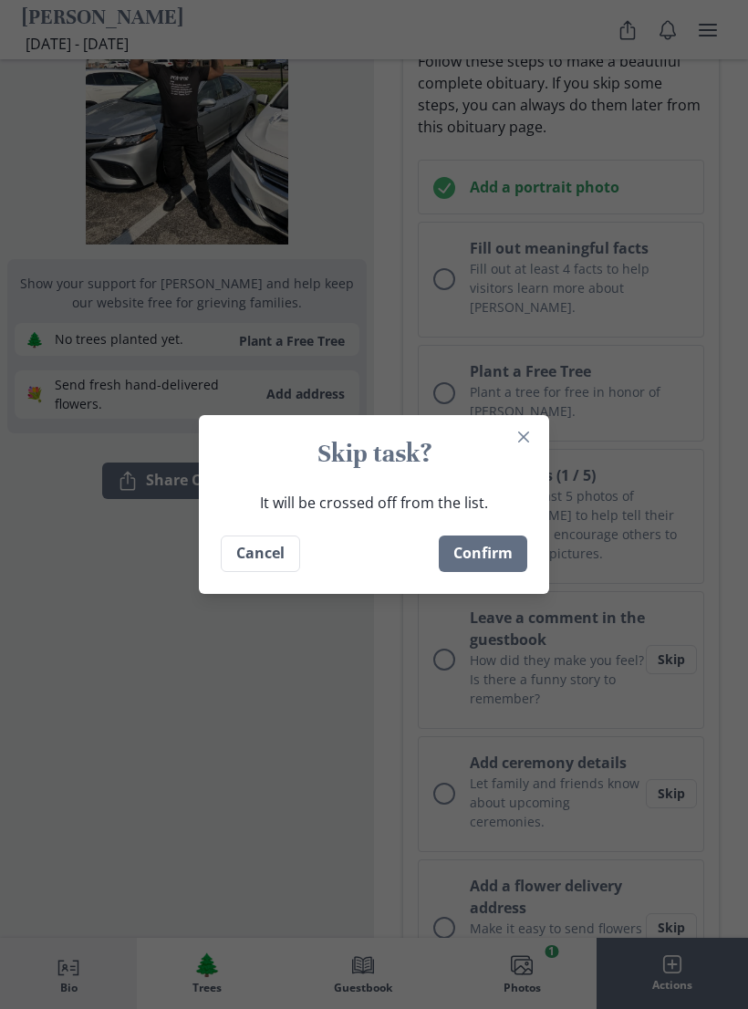
click at [493, 571] on button "Confirm" at bounding box center [483, 554] width 88 height 36
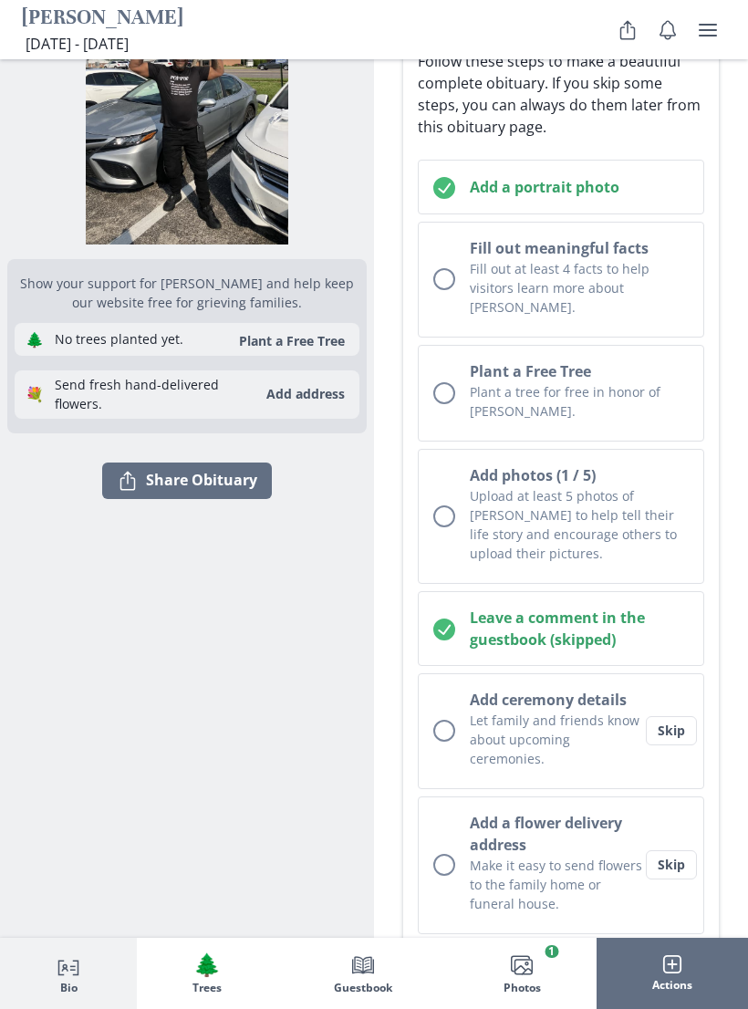
click at [666, 716] on button "Skip" at bounding box center [671, 730] width 51 height 29
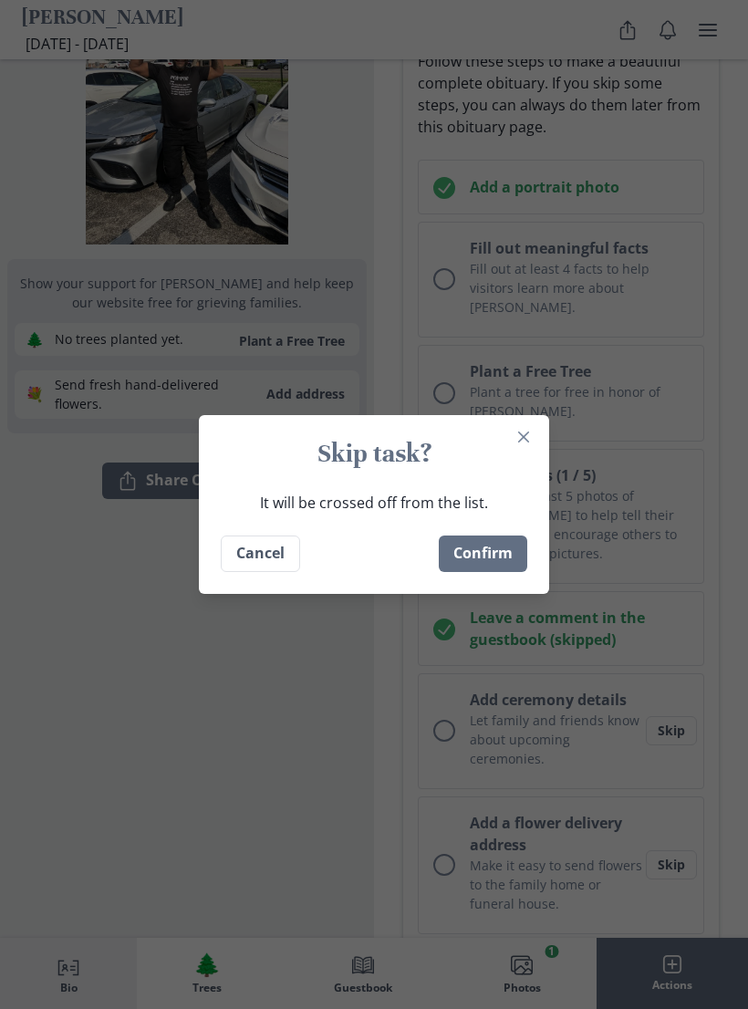
click at [495, 572] on button "Confirm" at bounding box center [483, 554] width 88 height 36
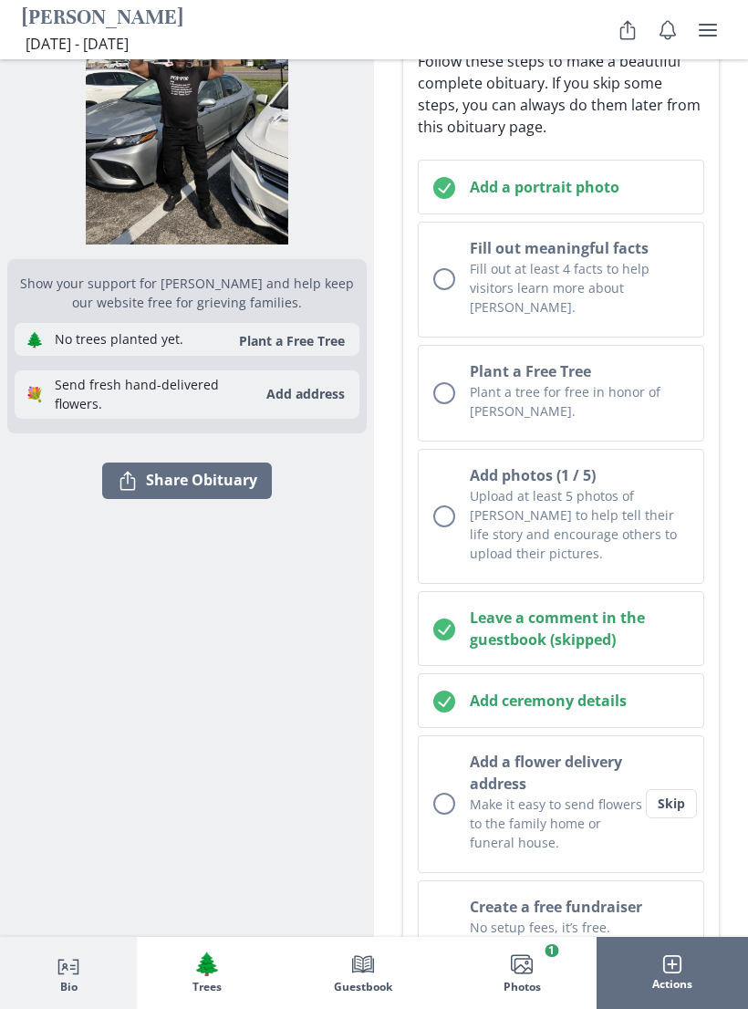
click at [663, 789] on button "Skip" at bounding box center [671, 803] width 51 height 29
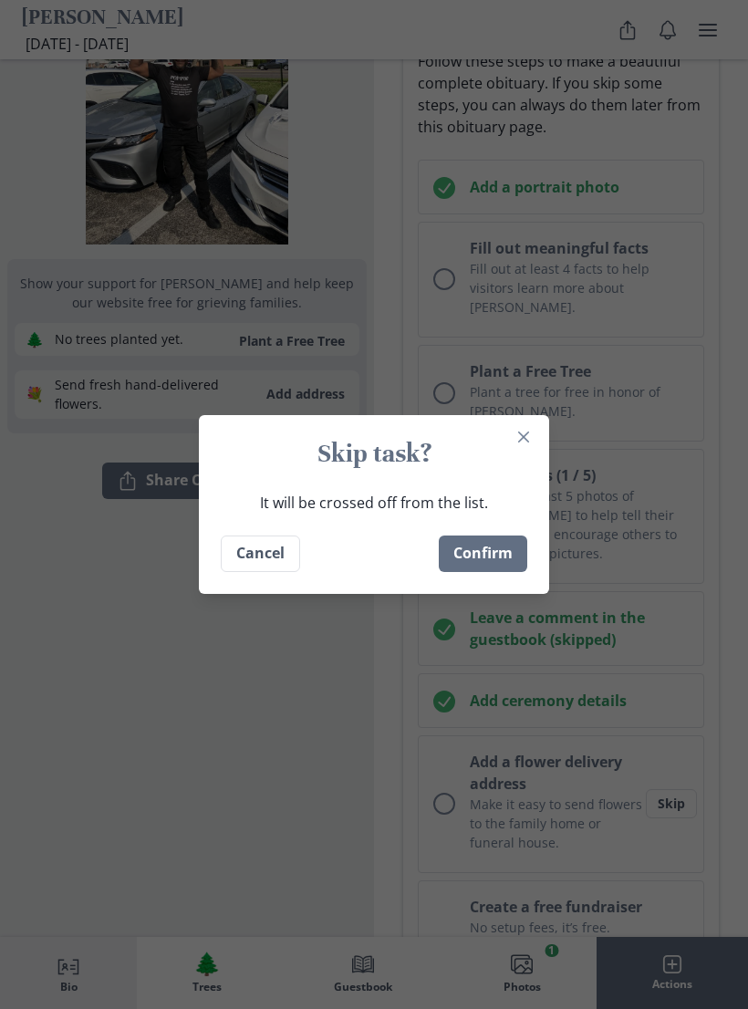
click at [498, 572] on button "Confirm" at bounding box center [483, 554] width 88 height 36
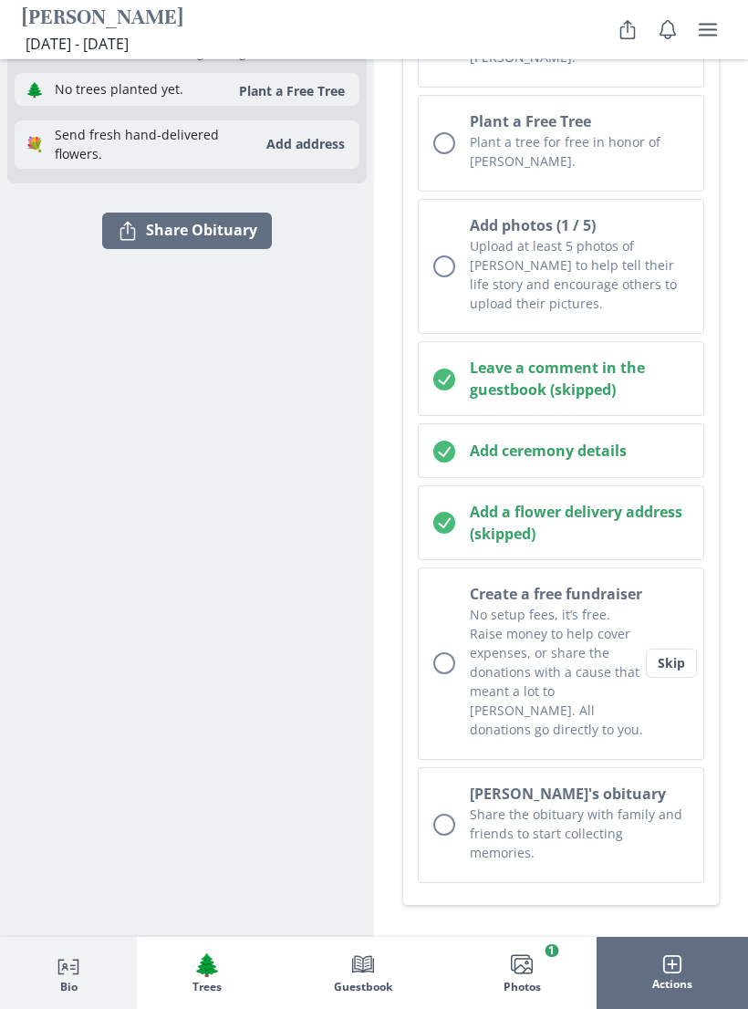
scroll to position [582, 0]
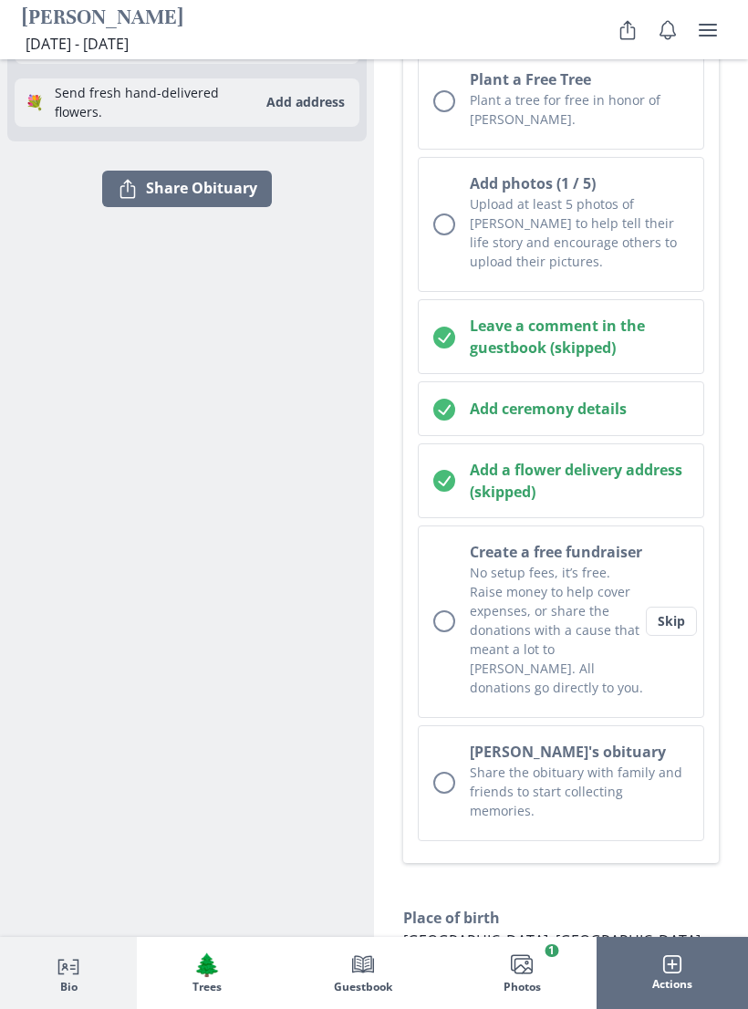
click at [665, 607] on button "Skip" at bounding box center [671, 621] width 51 height 29
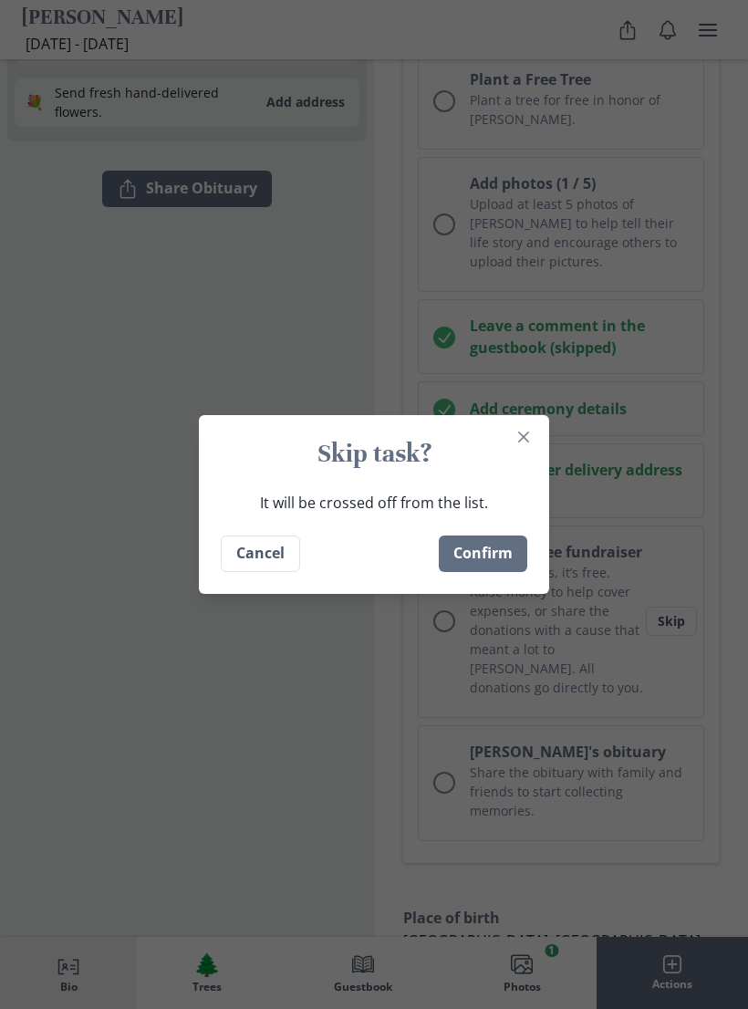
click at [496, 567] on button "Confirm" at bounding box center [483, 554] width 88 height 36
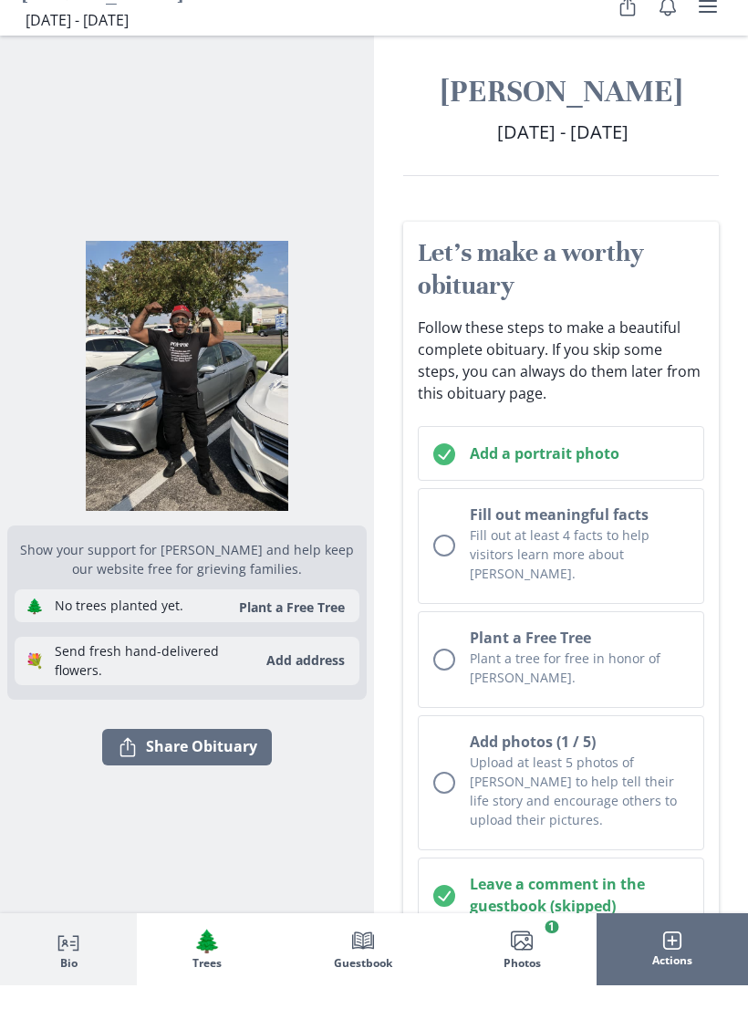
scroll to position [25, 0]
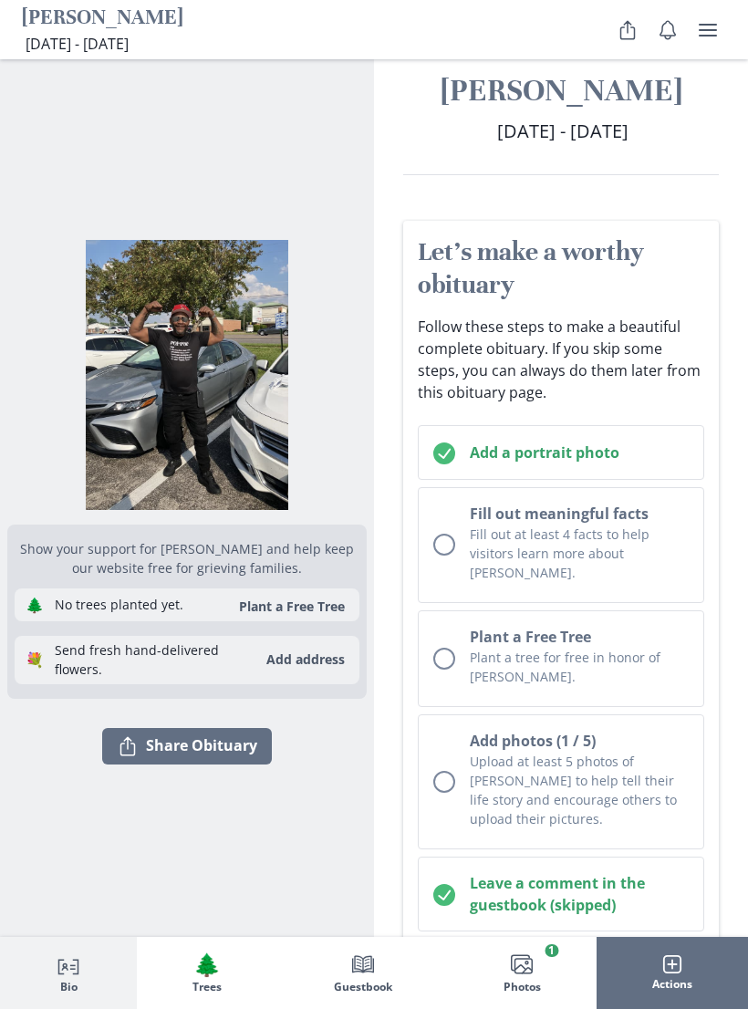
click at [146, 750] on button "Share Share Obituary" at bounding box center [187, 746] width 170 height 36
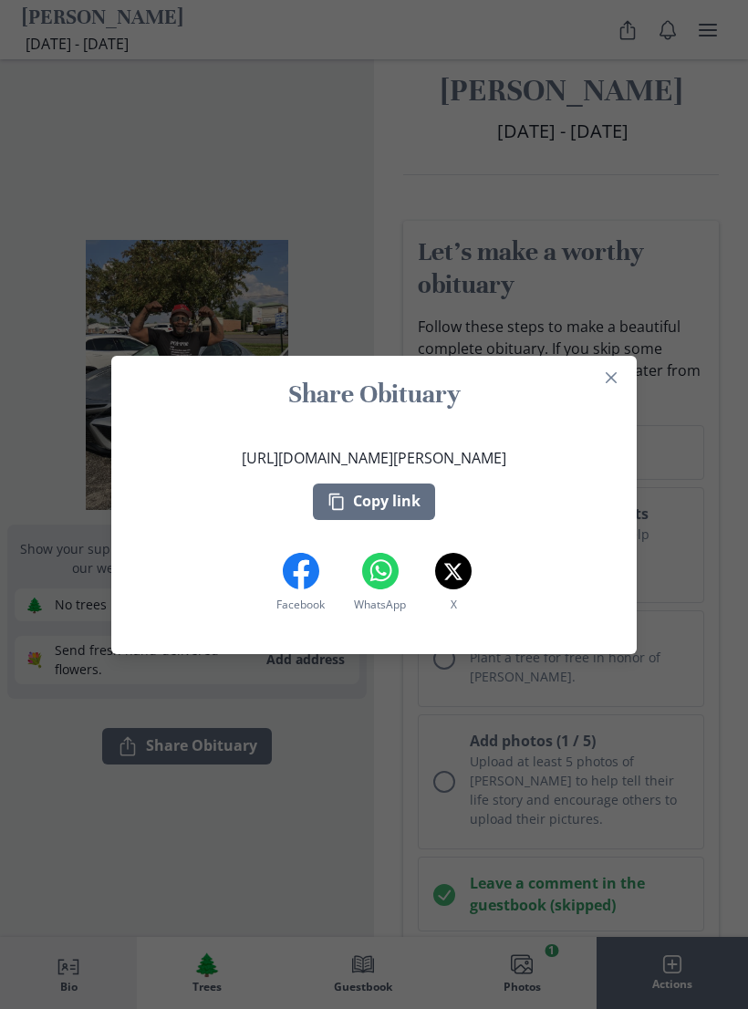
click at [375, 500] on button "Copy link" at bounding box center [374, 502] width 122 height 36
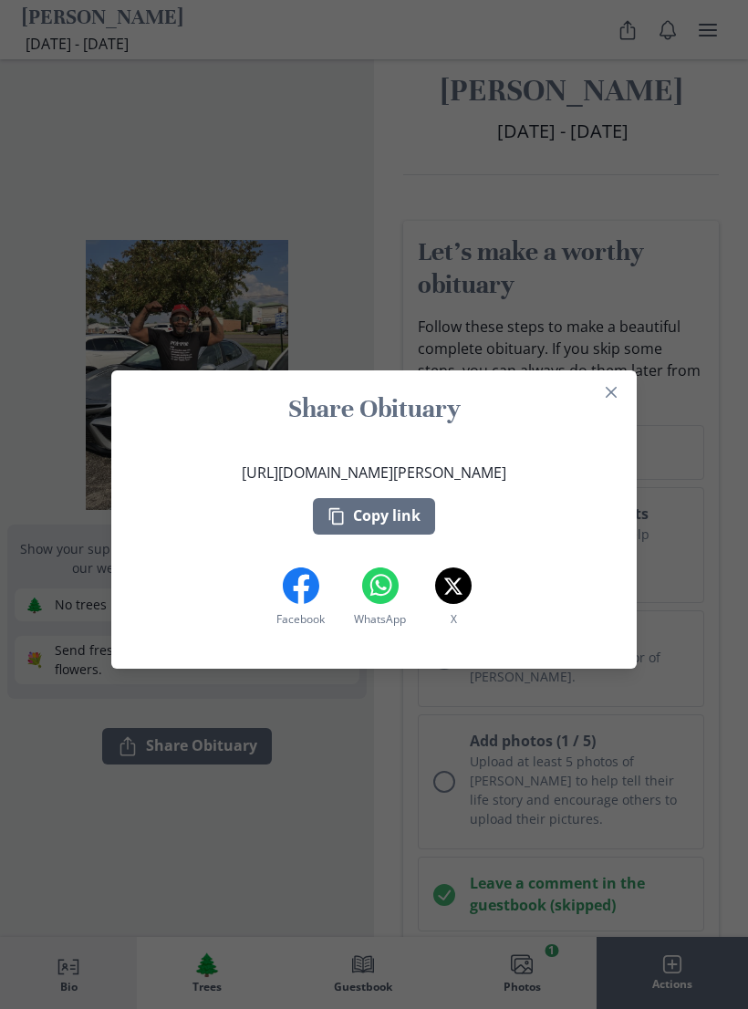
scroll to position [0, 0]
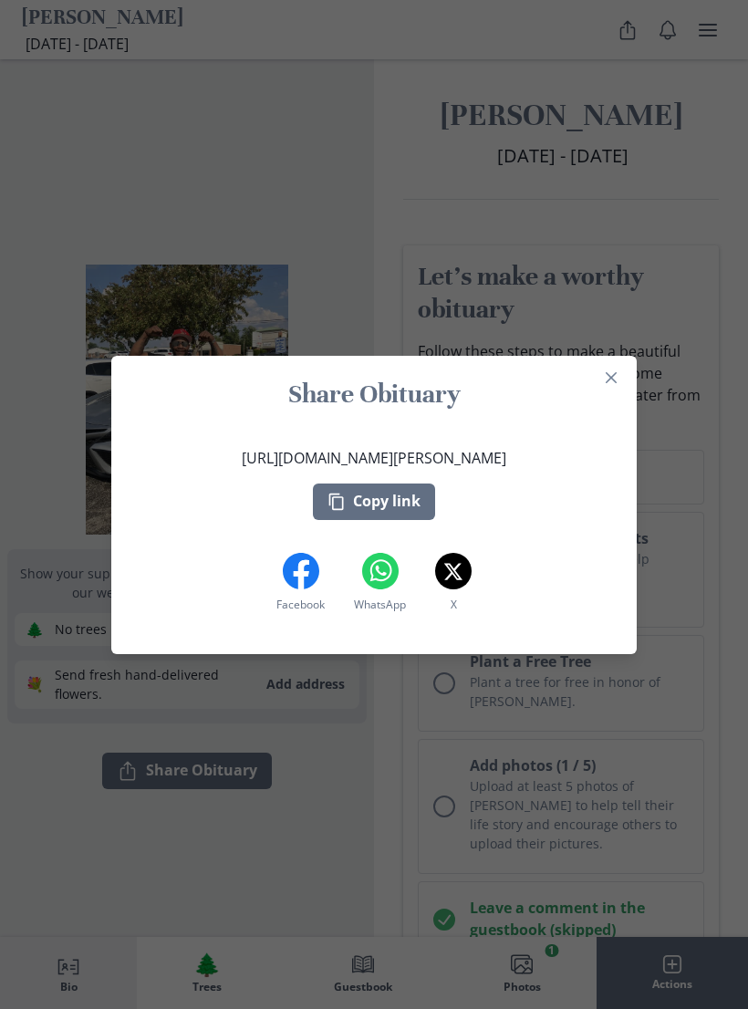
click at [231, 285] on div "Share Obituary [URL][DOMAIN_NAME][PERSON_NAME] Copy link Facebook Facebook What…" at bounding box center [374, 504] width 748 height 1009
